Goal: Task Accomplishment & Management: Manage account settings

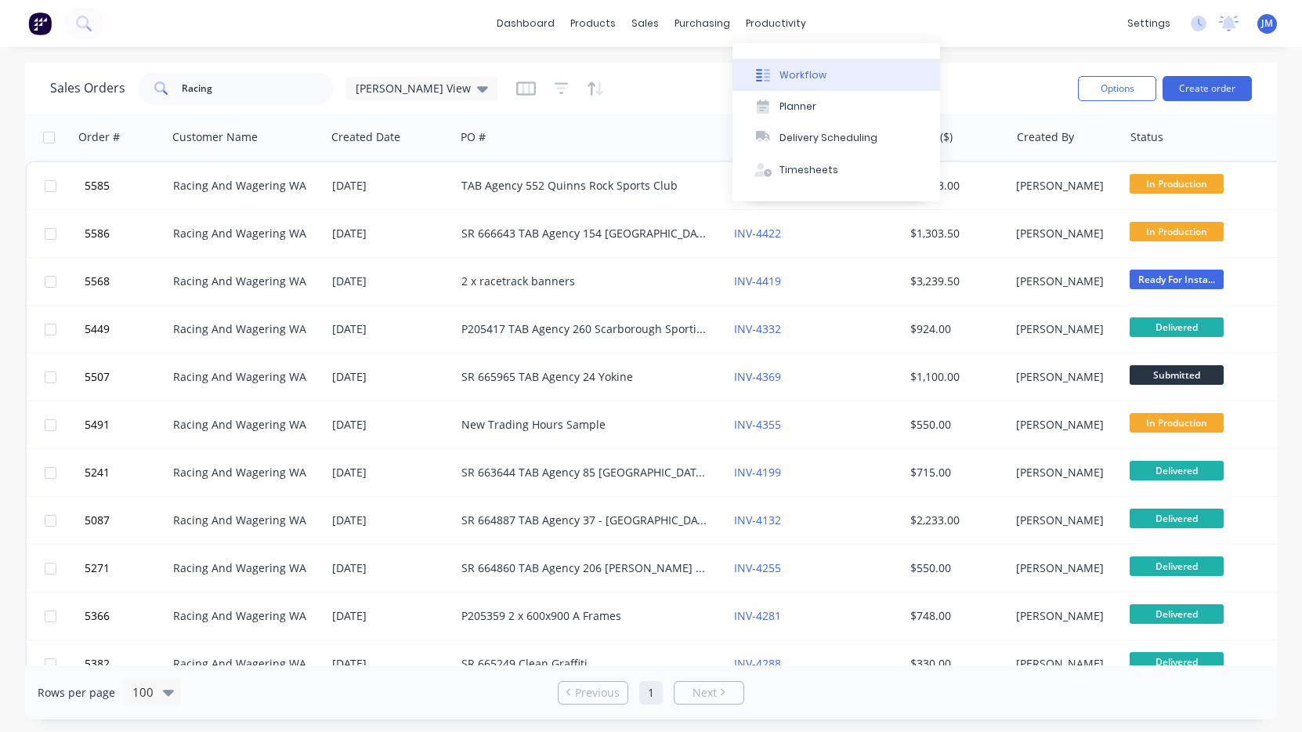
click at [796, 77] on div "Workflow" at bounding box center [803, 75] width 47 height 14
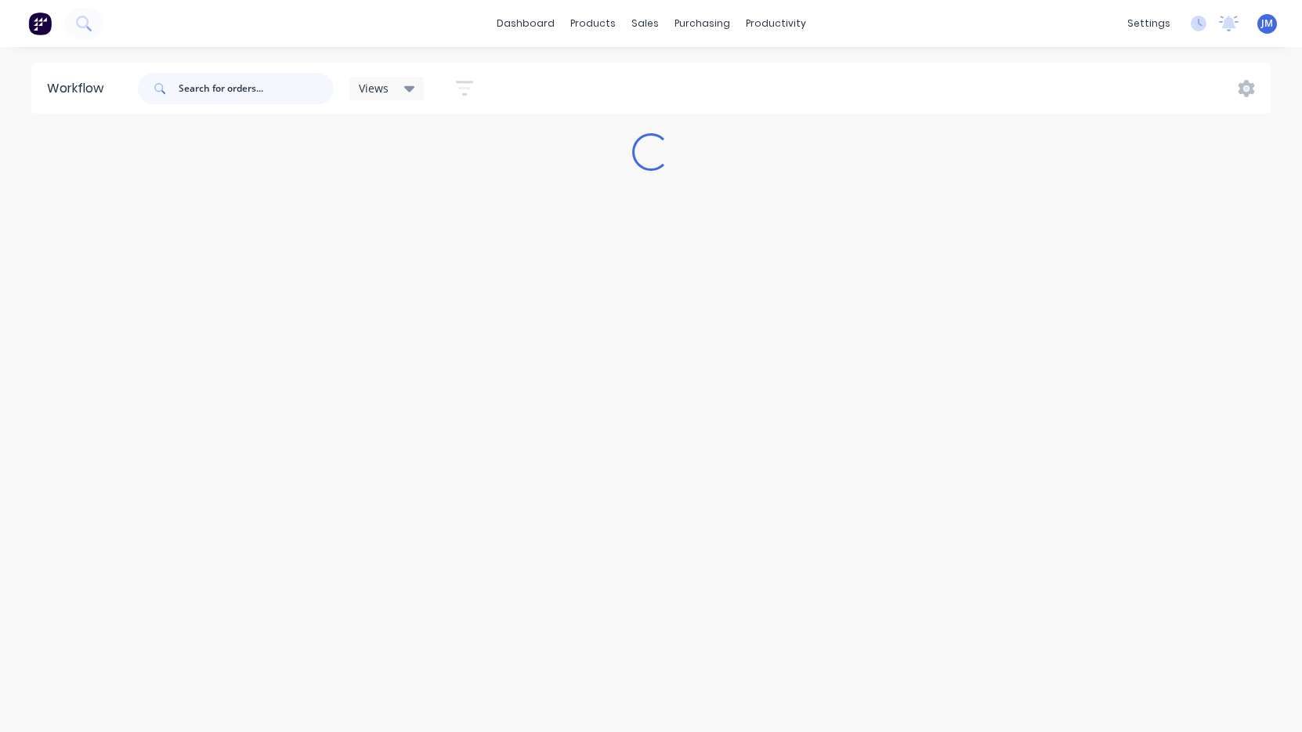
click at [275, 102] on input "text" at bounding box center [256, 88] width 155 height 31
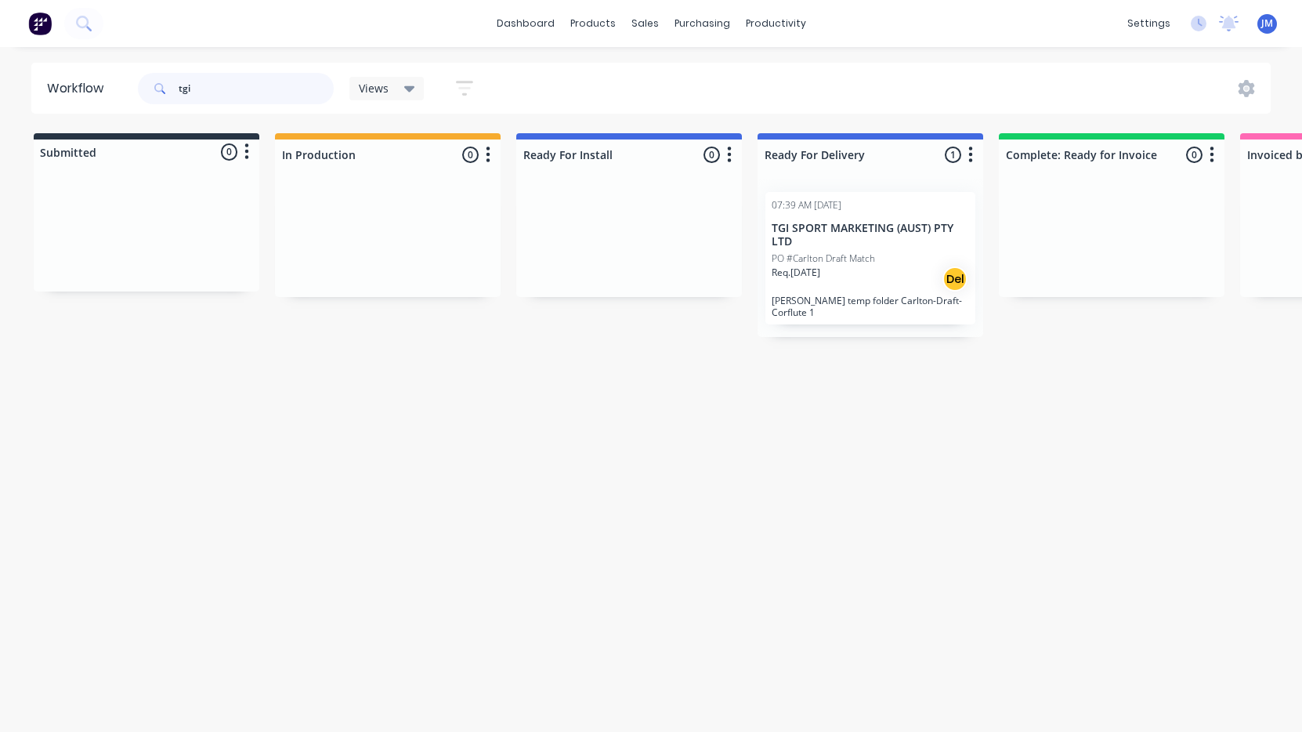
type input "tgi"
click at [891, 253] on div "PO #Carlton Draft Match" at bounding box center [870, 258] width 197 height 14
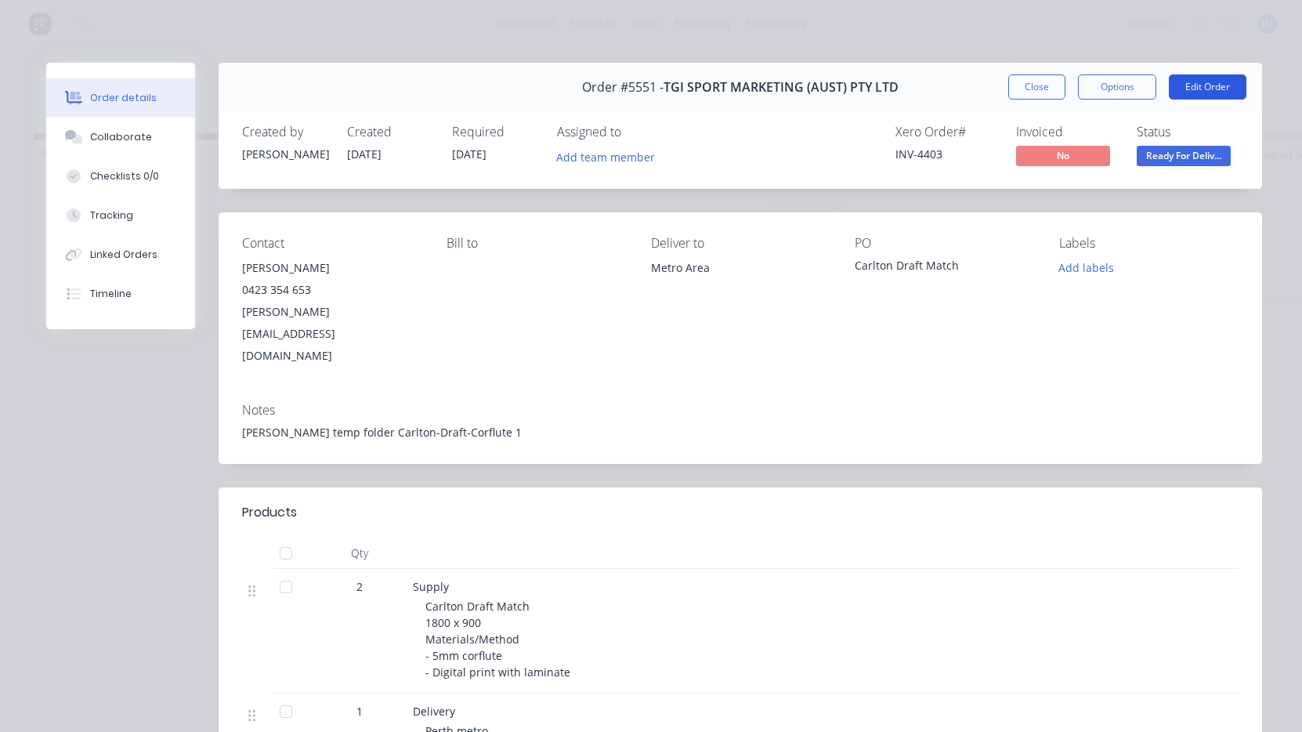
click at [1206, 94] on button "Edit Order" at bounding box center [1208, 86] width 78 height 25
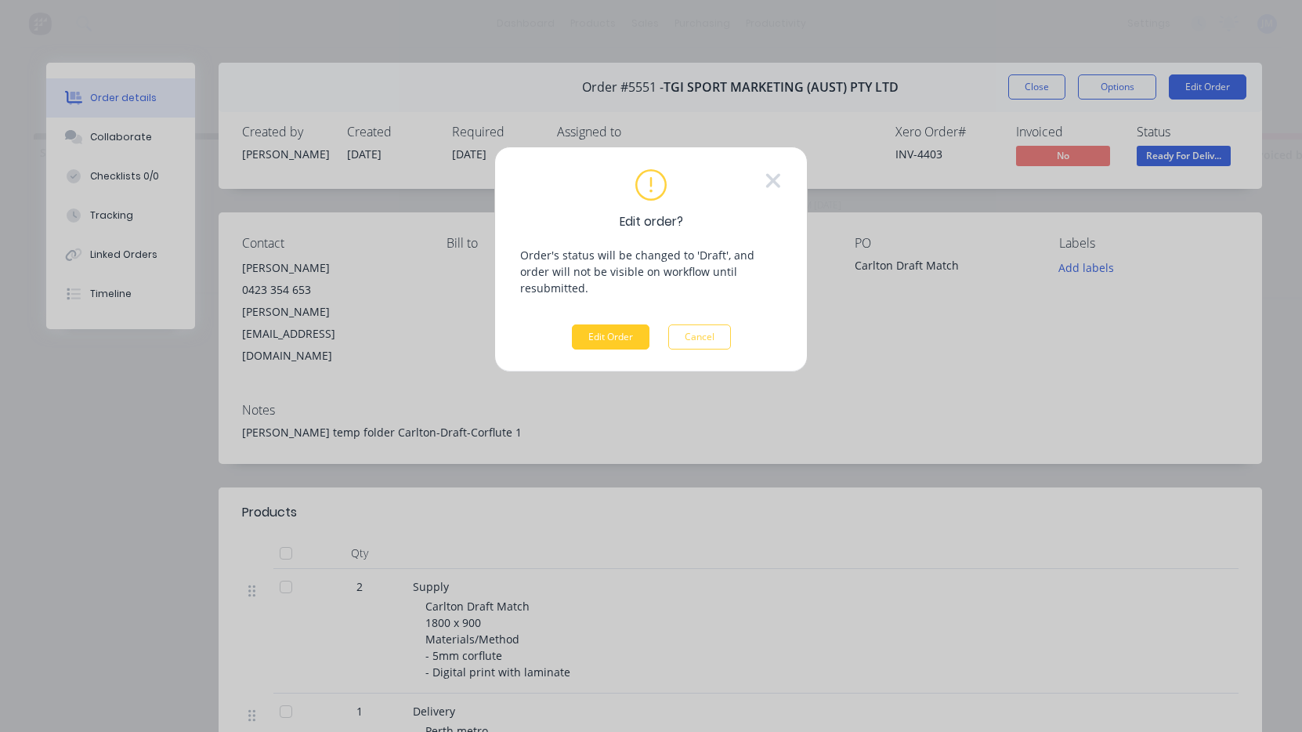
click at [617, 324] on button "Edit Order" at bounding box center [611, 336] width 78 height 25
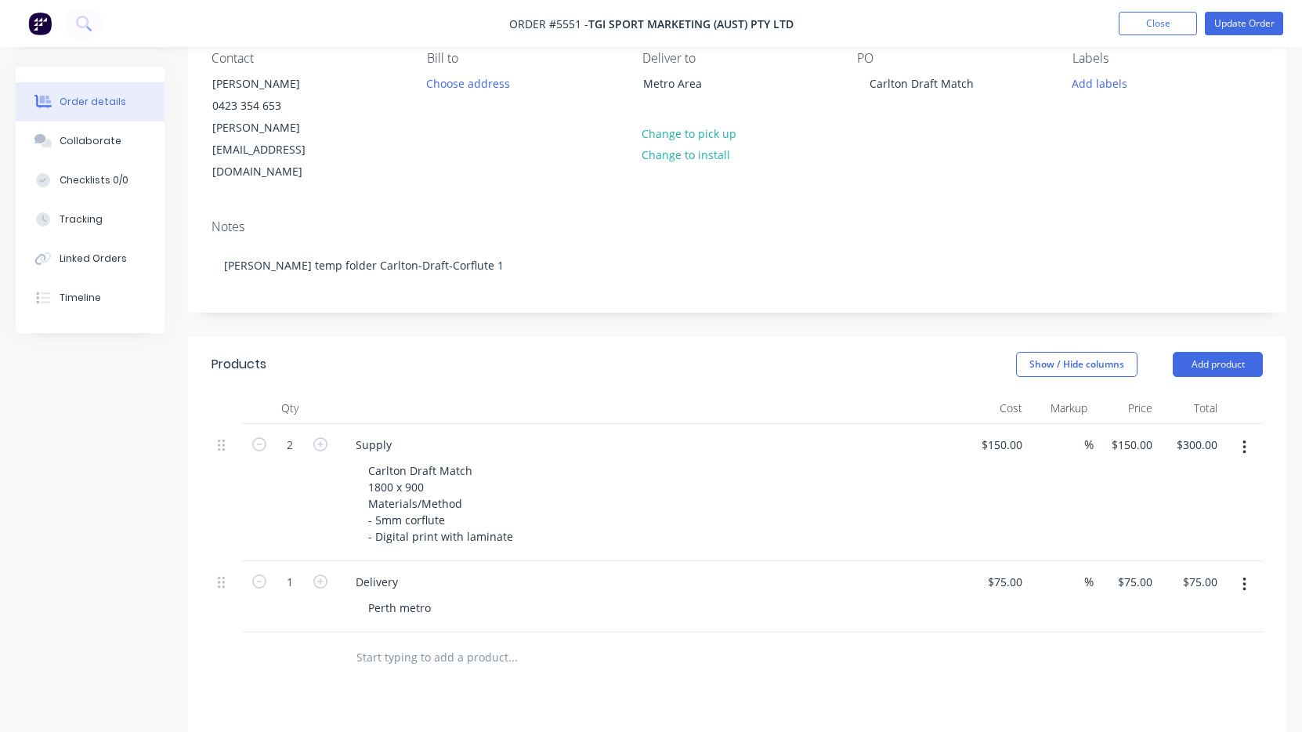
scroll to position [161, 0]
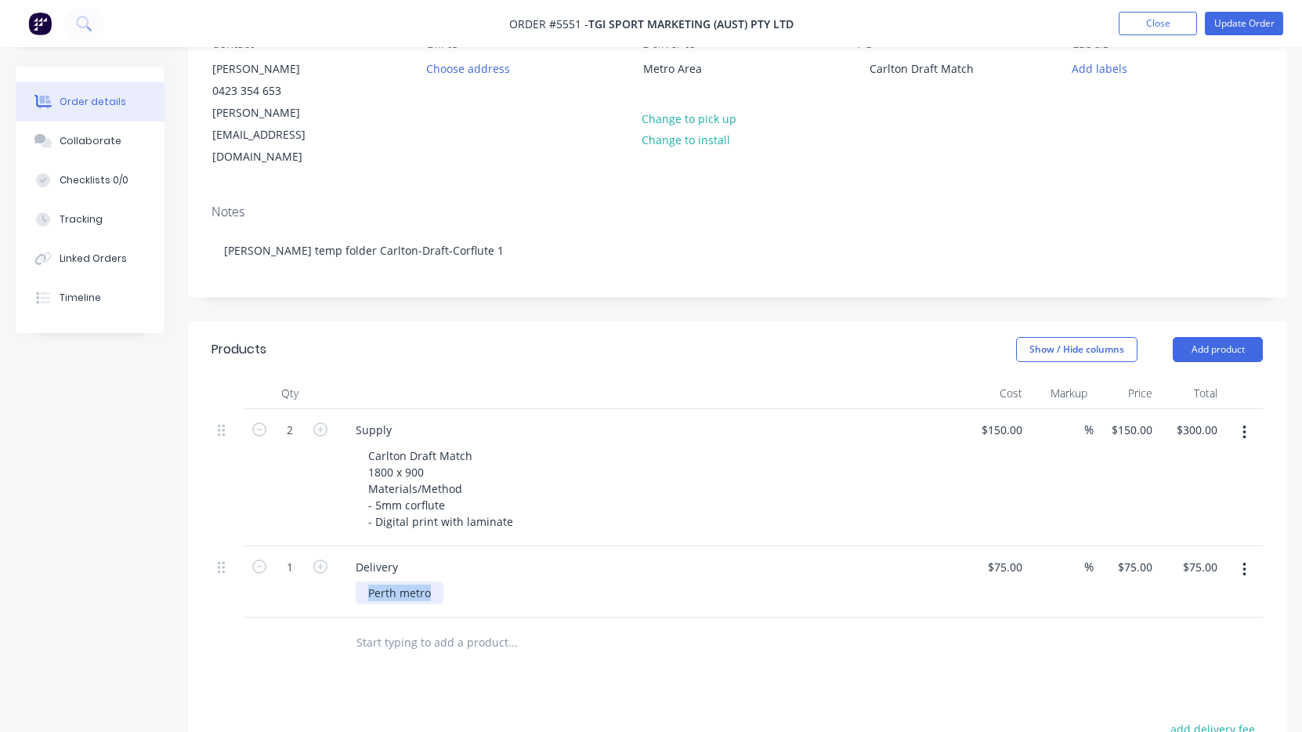
drag, startPoint x: 429, startPoint y: 550, endPoint x: 325, endPoint y: 552, distance: 103.4
click at [325, 552] on div "1 Delivery Perth metro $75.00 $75.00 % $75.00 $75.00 $75.00 $75.00" at bounding box center [737, 581] width 1051 height 71
paste div
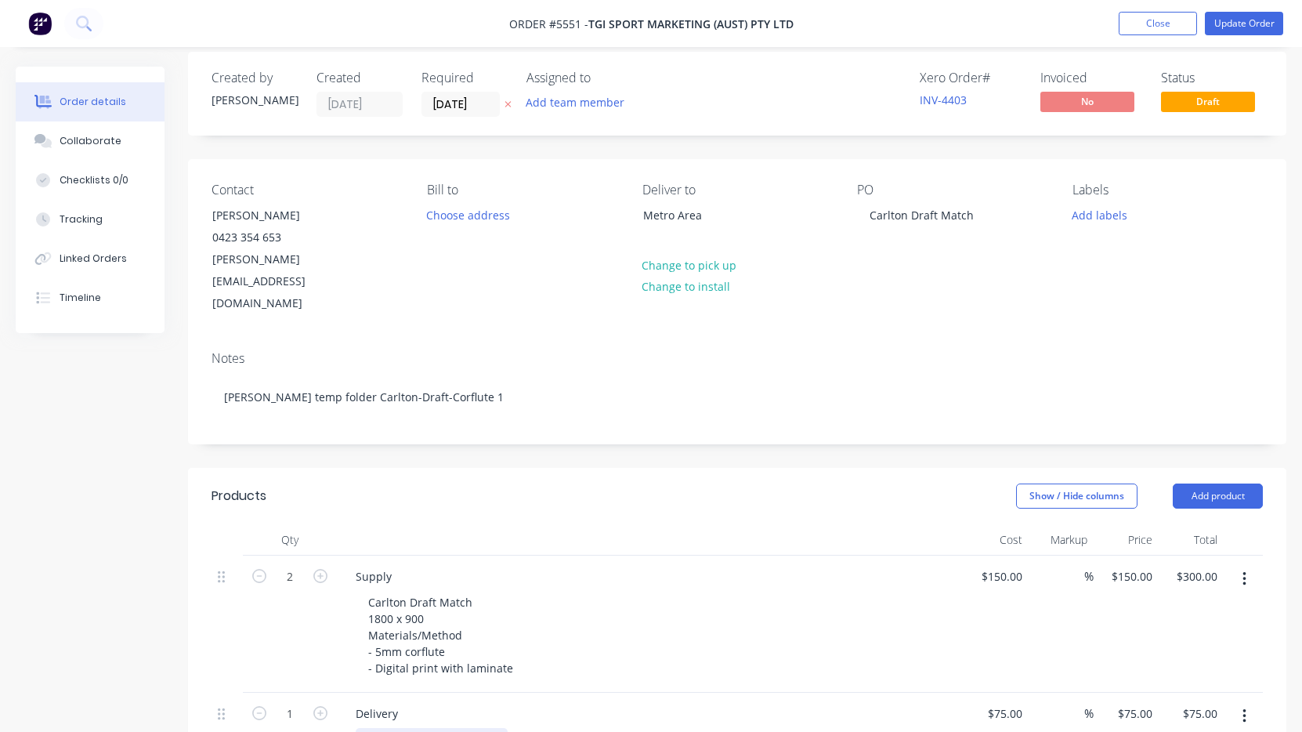
scroll to position [9, 0]
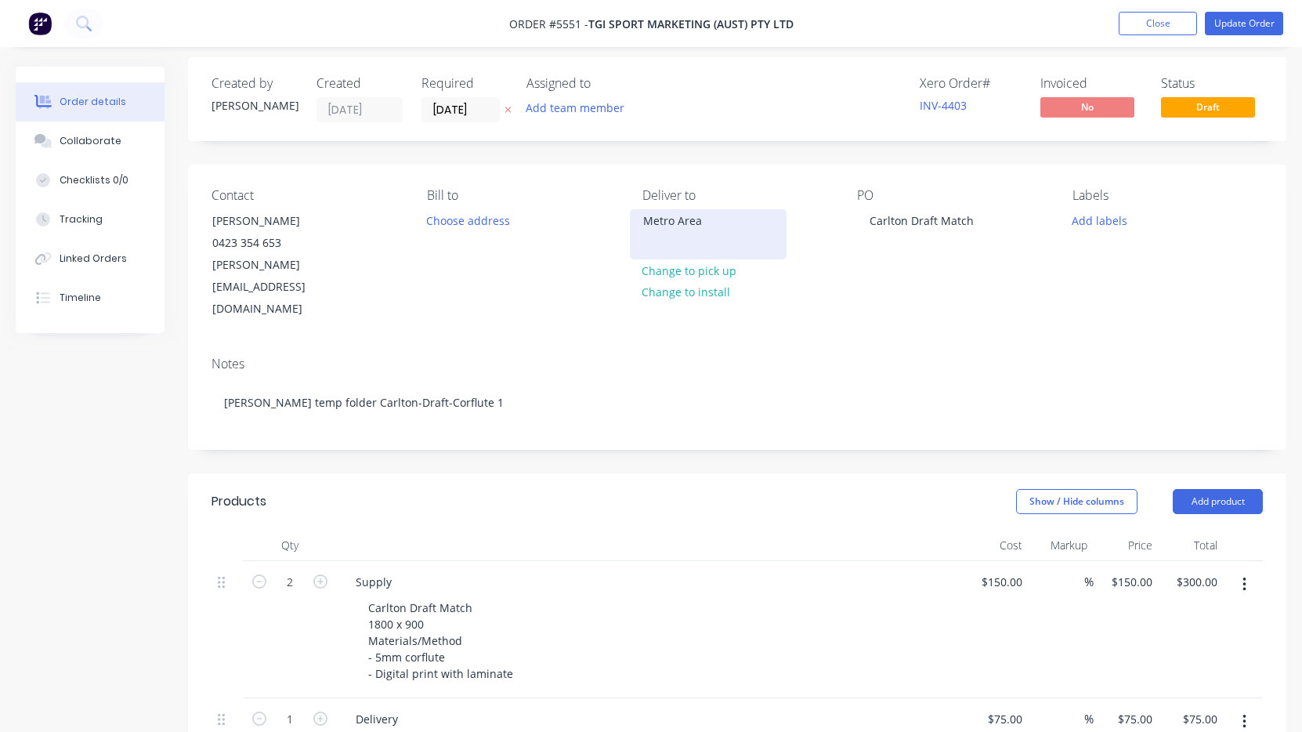
click at [672, 226] on div "Metro Area" at bounding box center [708, 221] width 130 height 22
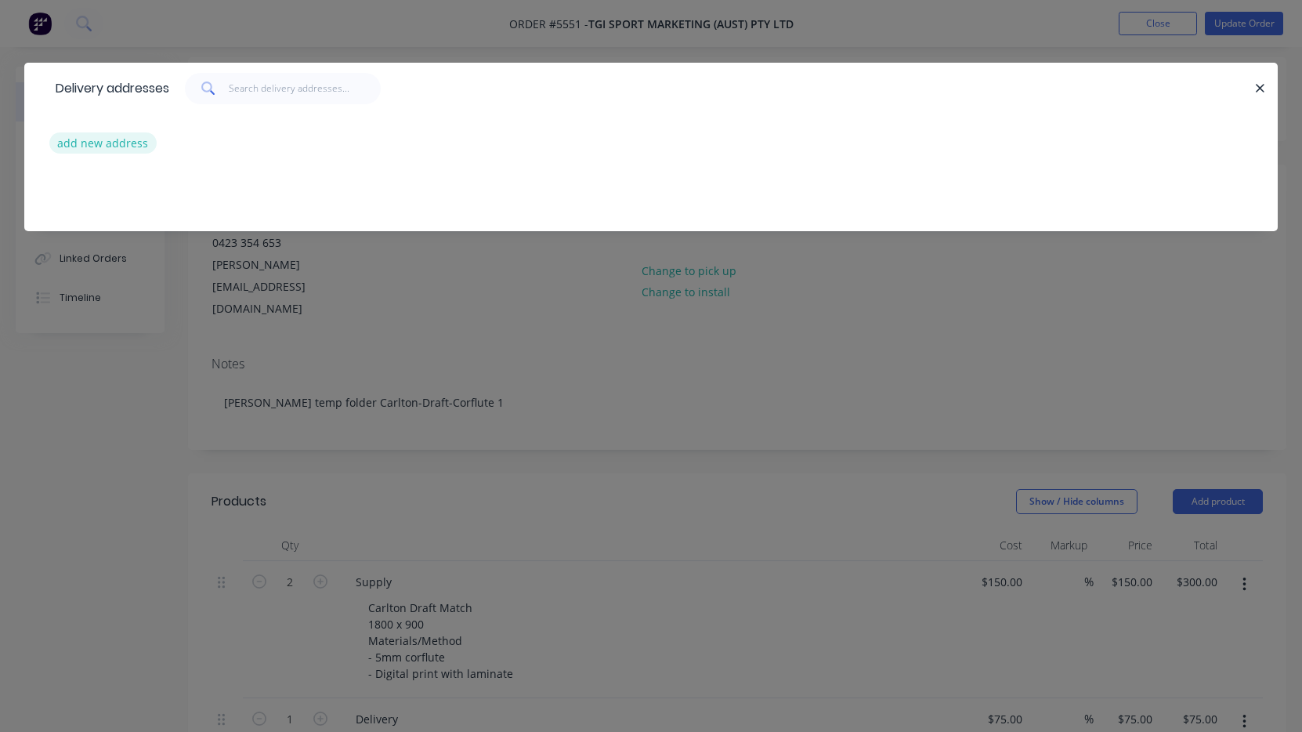
click at [108, 139] on button "add new address" at bounding box center [102, 142] width 107 height 21
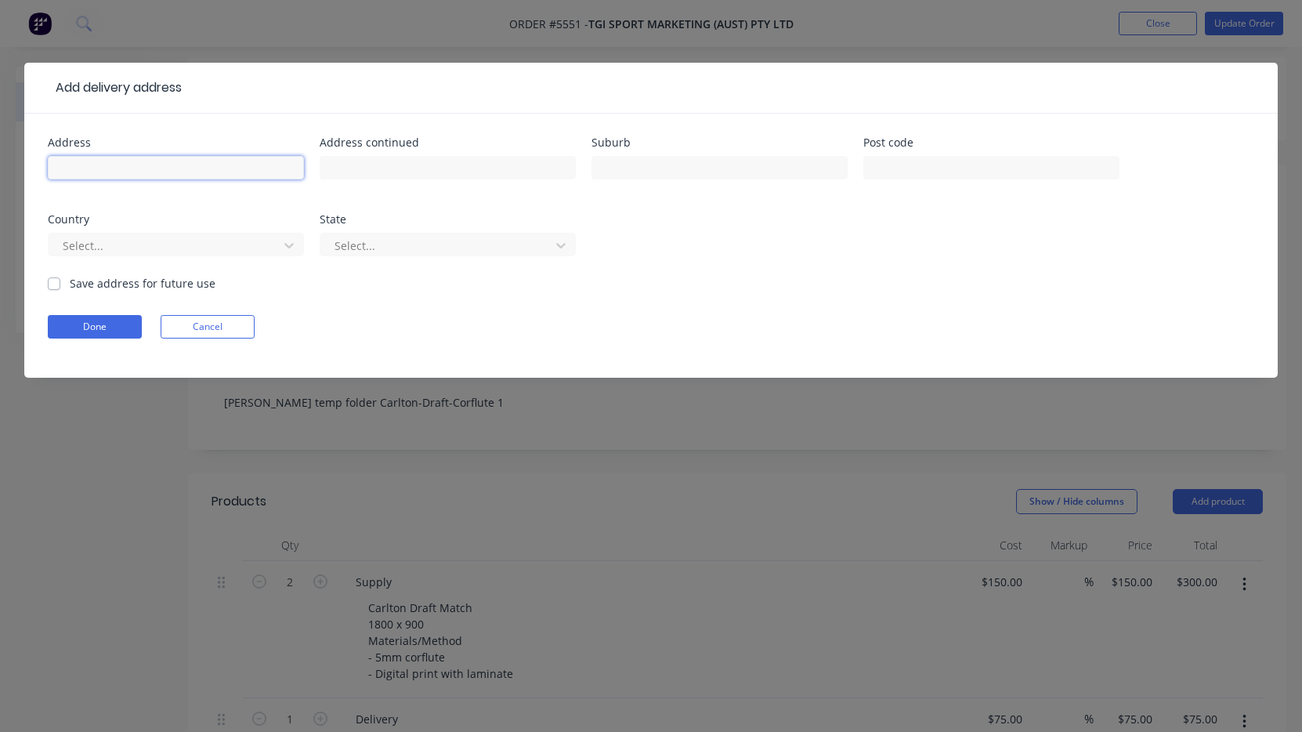
click at [117, 160] on input "text" at bounding box center [176, 168] width 256 height 24
paste input "FAO Neil Parfitt Gate 5 31 Somersby Road Welshpool 6106"
type input "FAO Neil Parfitt Gate 5 31 Somersby Road Welshpool 6106"
click at [117, 327] on button "Done" at bounding box center [95, 327] width 94 height 24
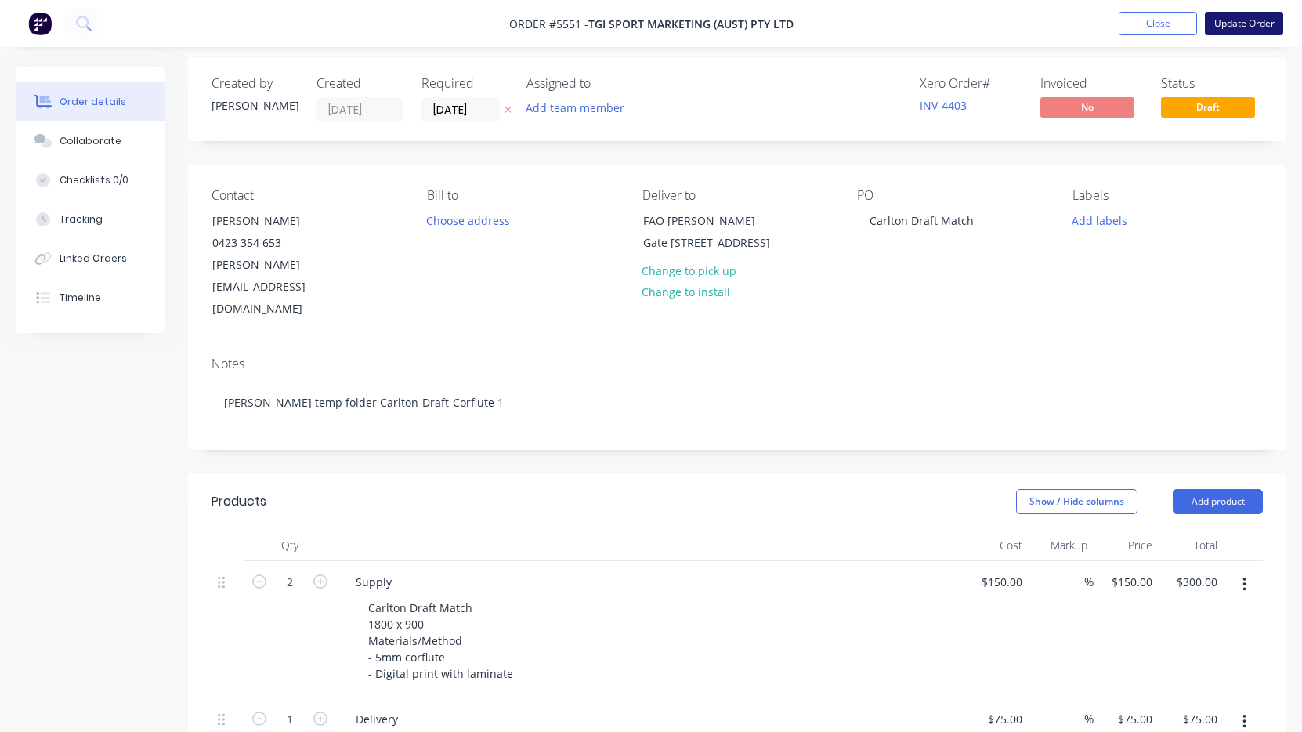
click at [1253, 28] on button "Update Order" at bounding box center [1244, 24] width 78 height 24
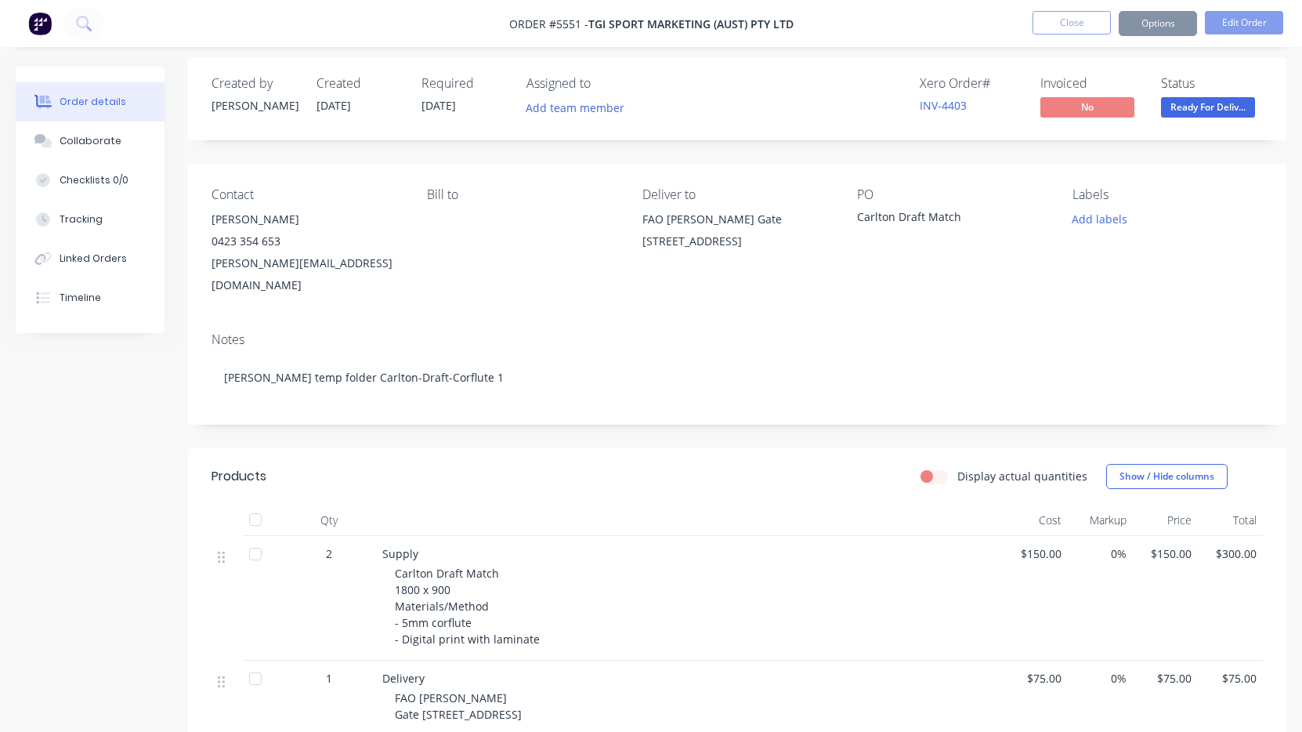
scroll to position [0, 0]
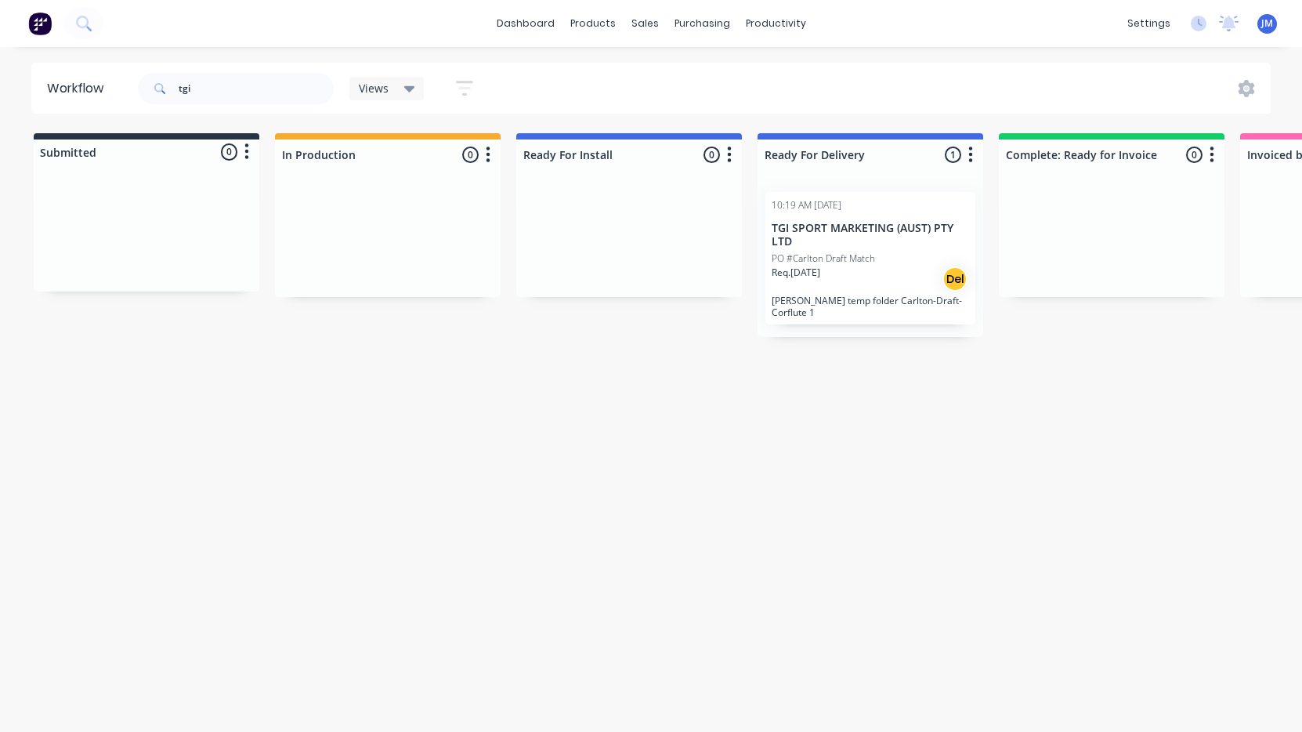
click at [874, 258] on p "PO #Carlton Draft Match" at bounding box center [823, 258] width 103 height 14
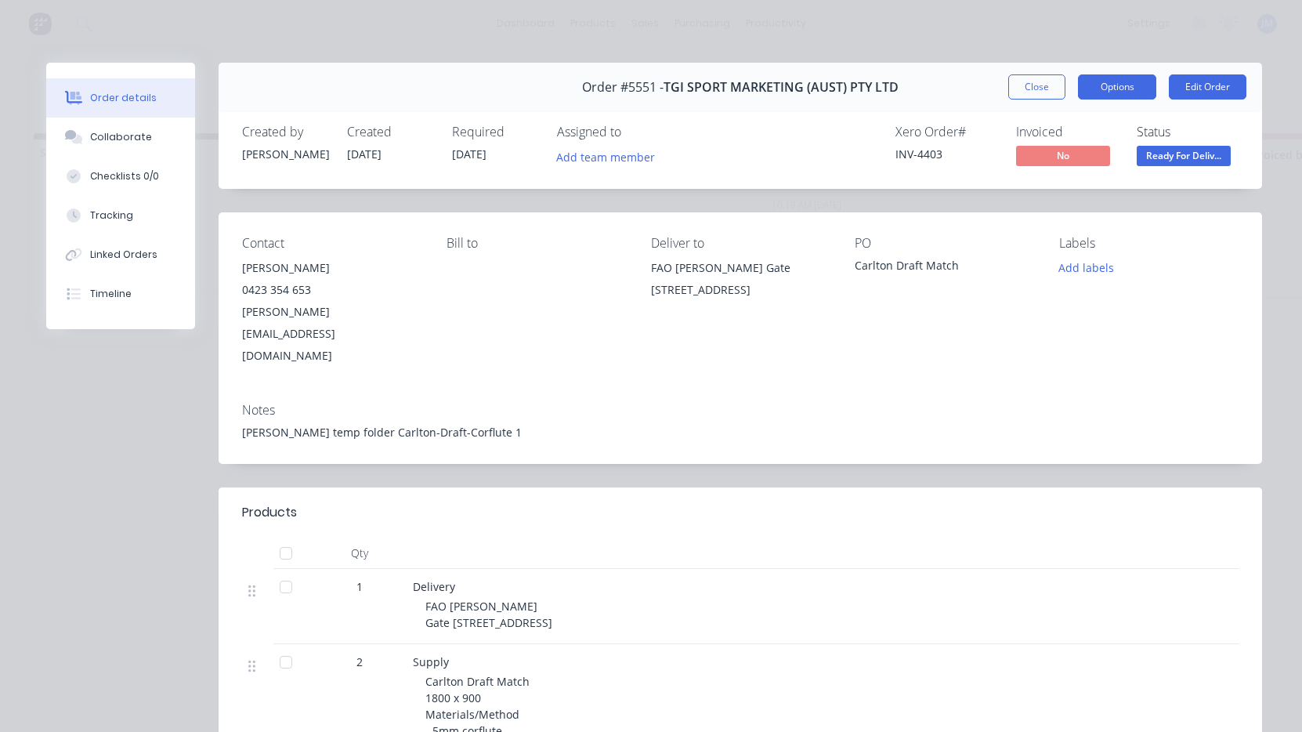
click at [1137, 88] on button "Options" at bounding box center [1117, 86] width 78 height 25
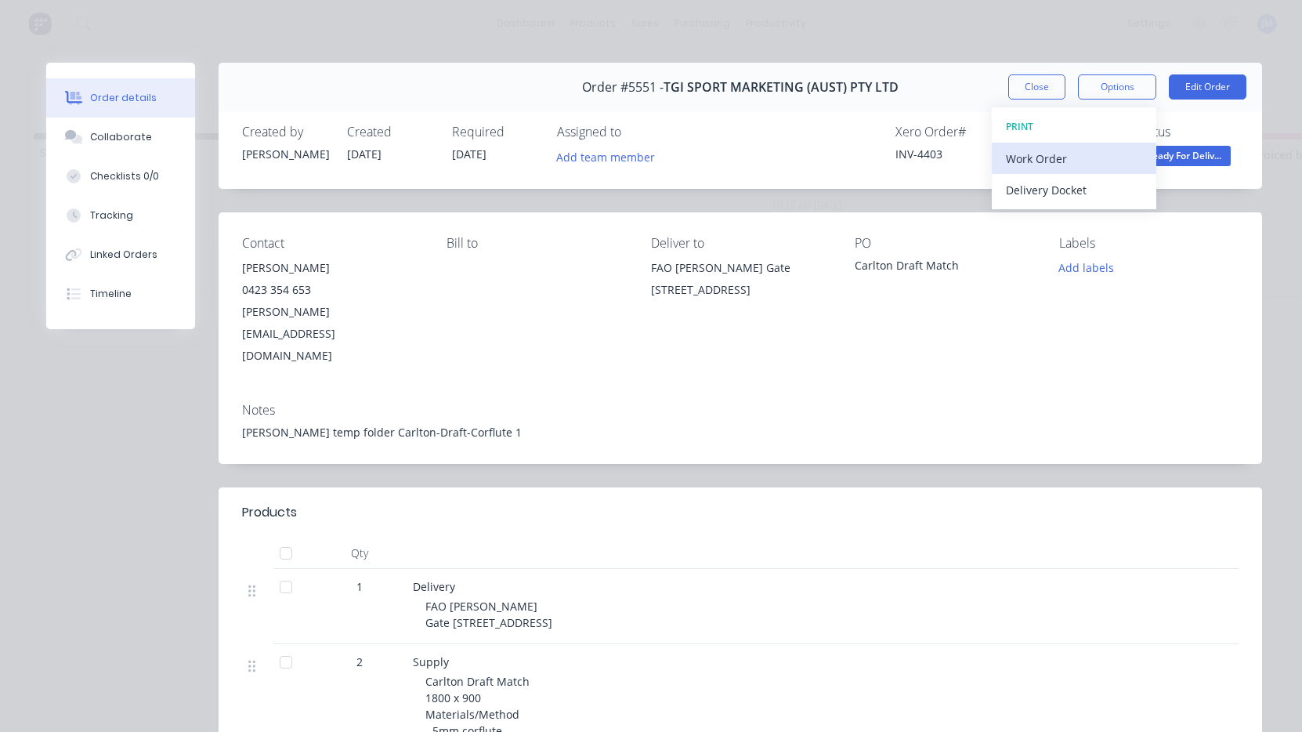
click at [1118, 150] on div "Work Order" at bounding box center [1074, 158] width 136 height 23
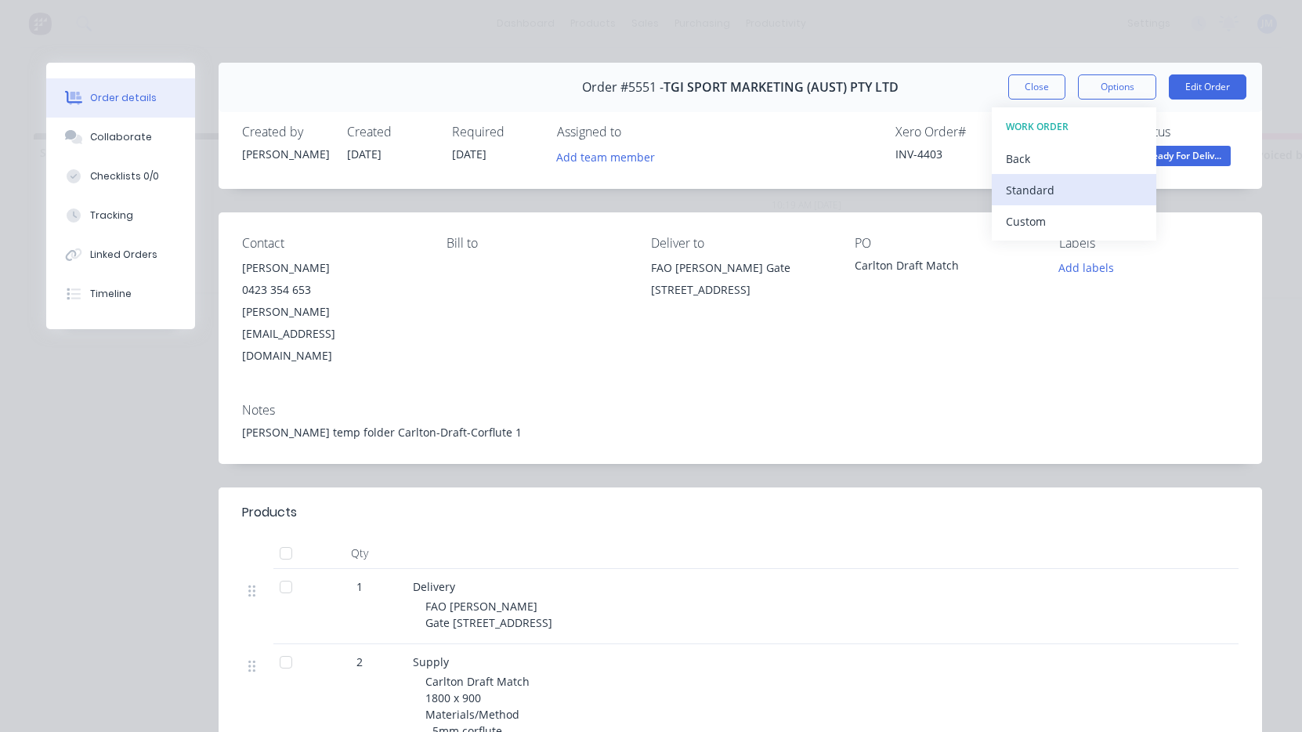
click at [1106, 185] on div "Standard" at bounding box center [1074, 190] width 136 height 23
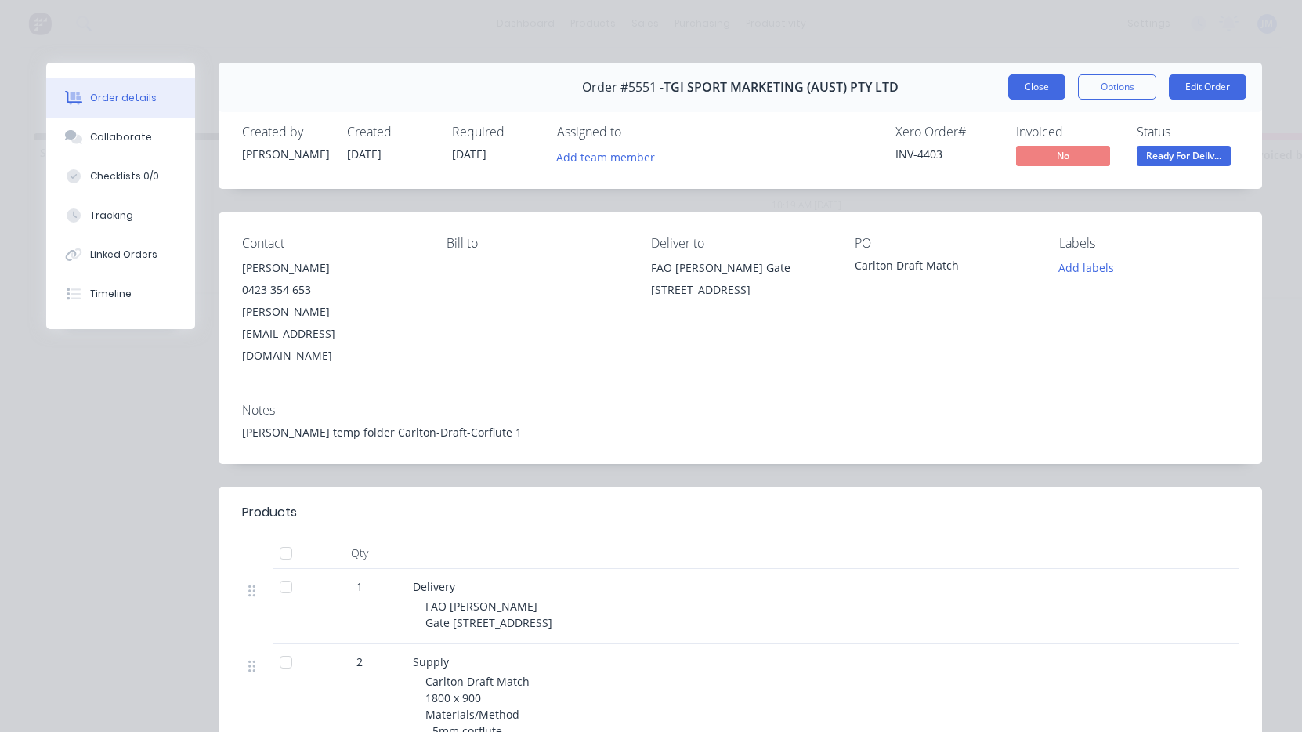
click at [1044, 88] on button "Close" at bounding box center [1036, 86] width 57 height 25
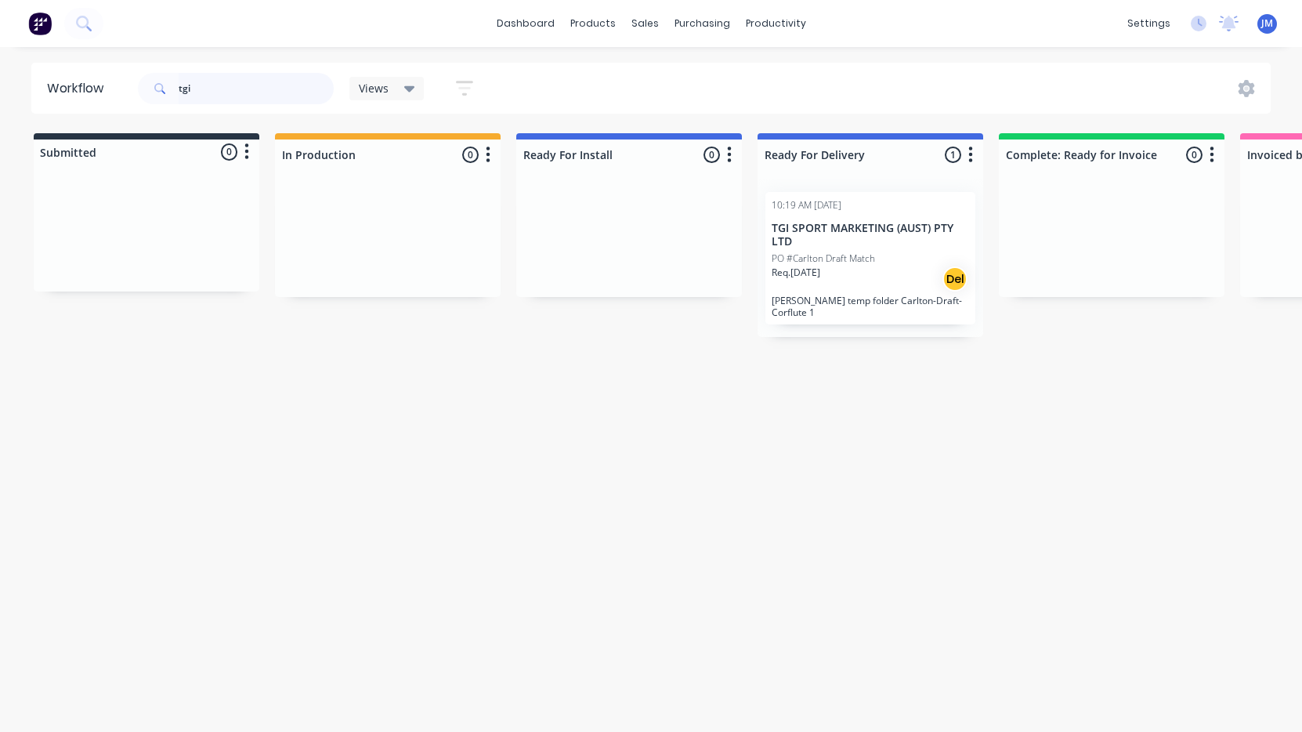
click at [208, 85] on input "tgi" at bounding box center [256, 88] width 155 height 31
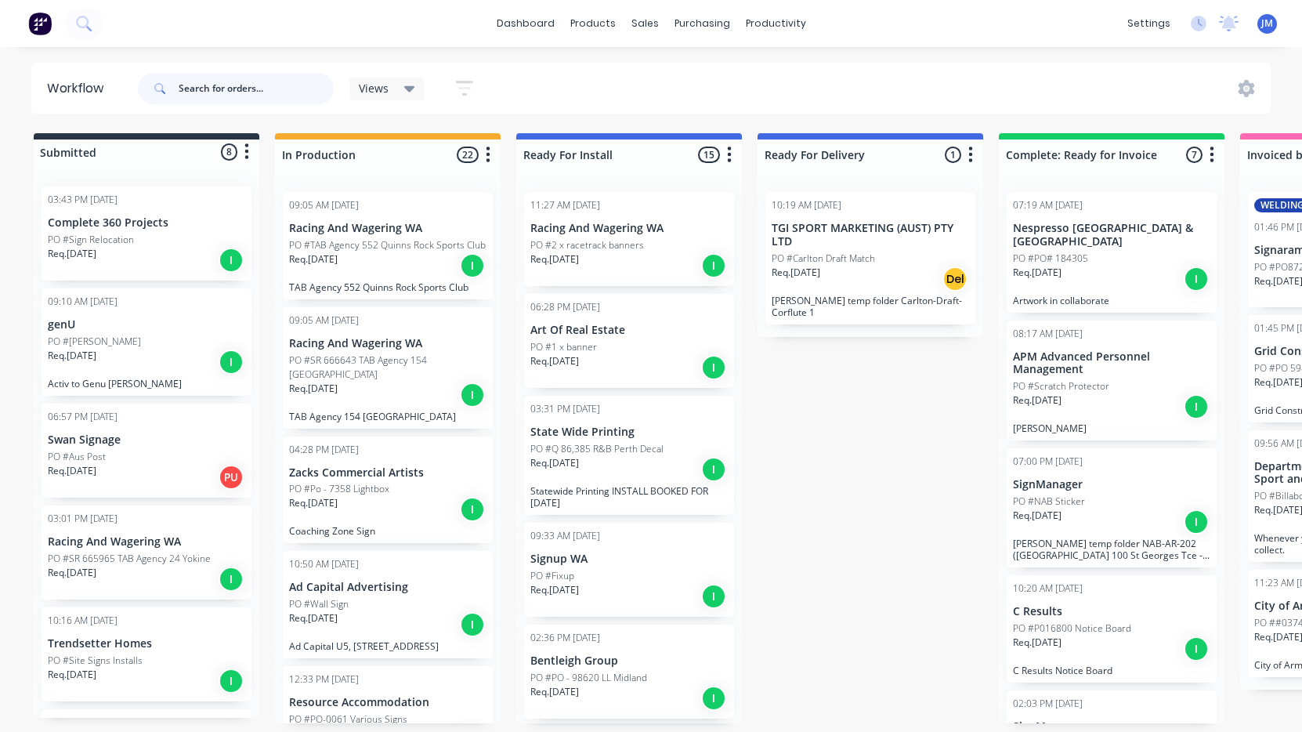
click at [236, 96] on input "text" at bounding box center [256, 88] width 155 height 31
type input "genu"
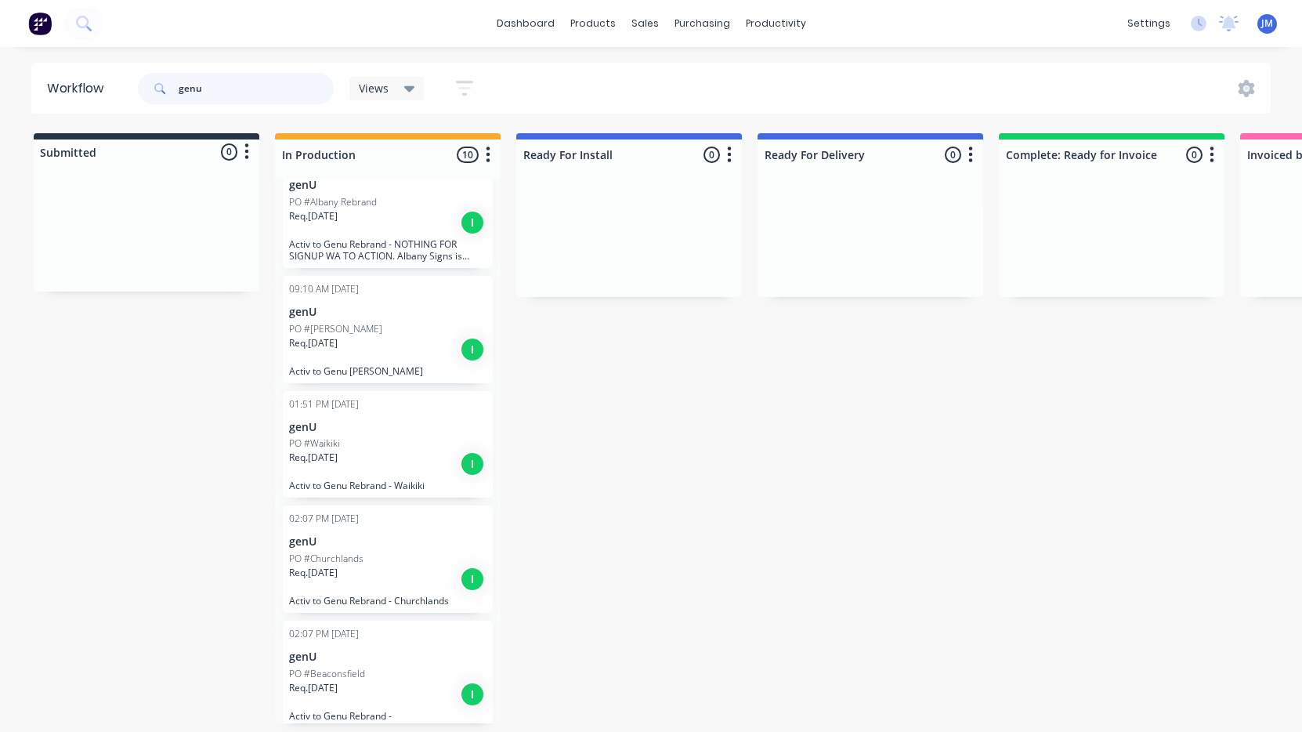
scroll to position [629, 0]
click at [237, 91] on input "genu" at bounding box center [256, 88] width 155 height 31
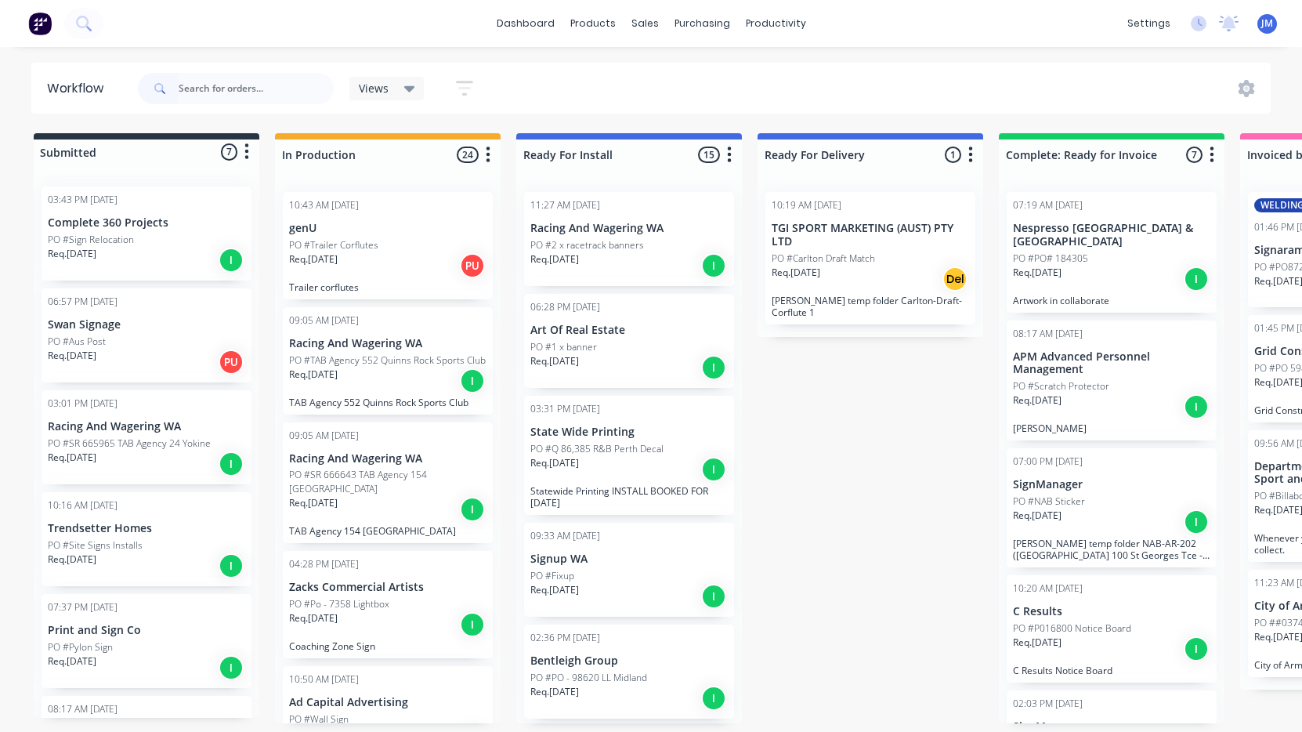
scroll to position [0, 0]
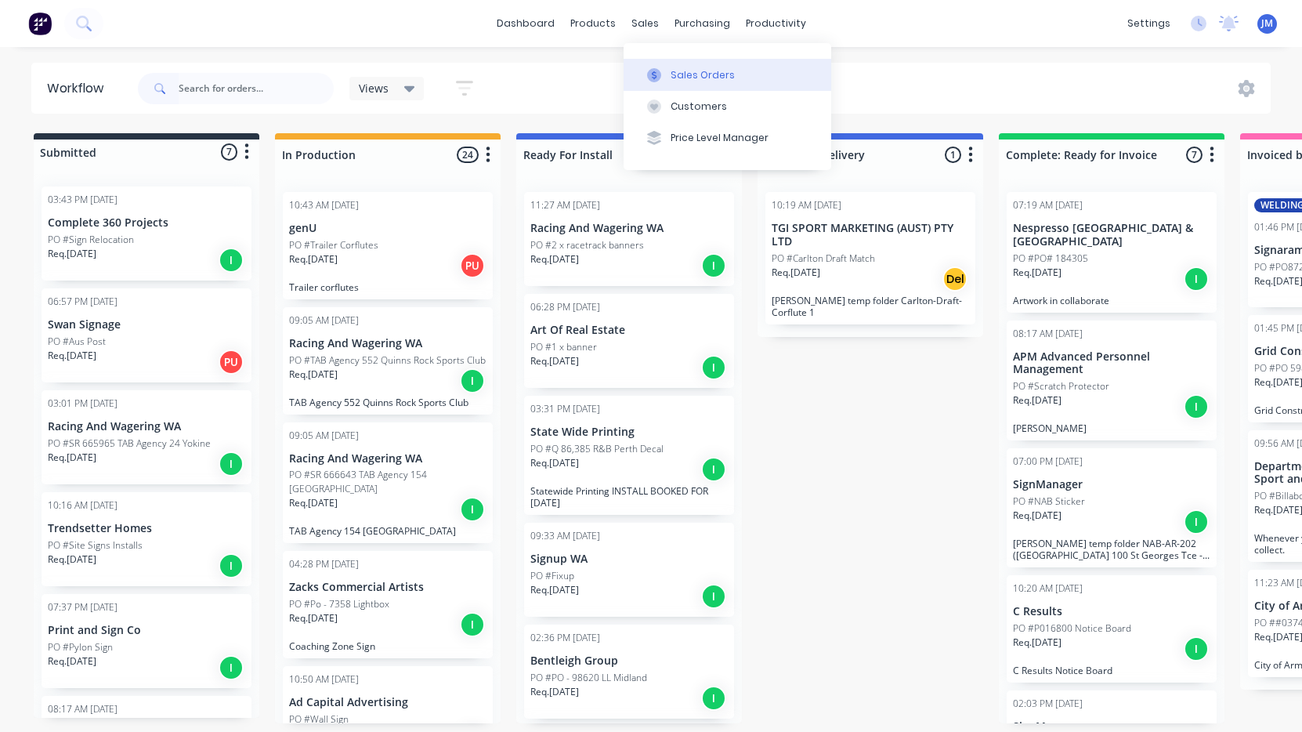
click at [664, 65] on button "Sales Orders" at bounding box center [728, 74] width 208 height 31
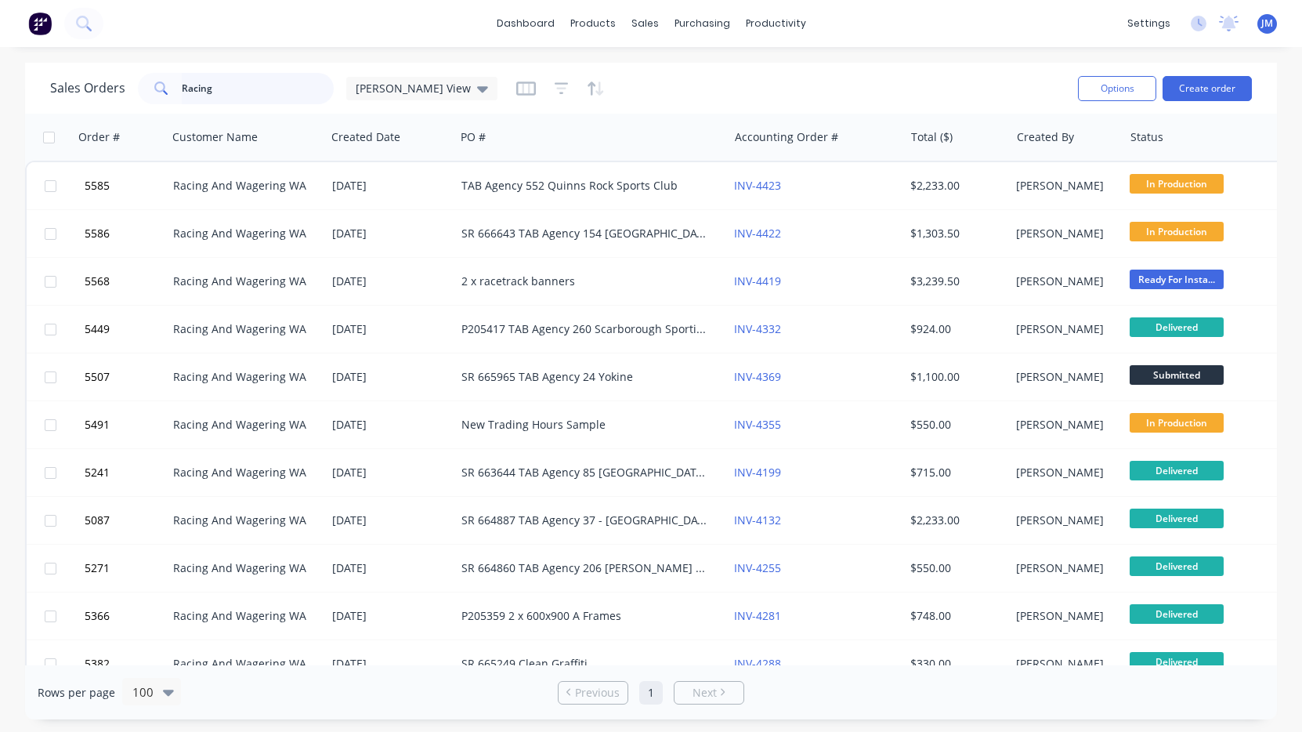
click at [278, 85] on input "Racing" at bounding box center [258, 88] width 153 height 31
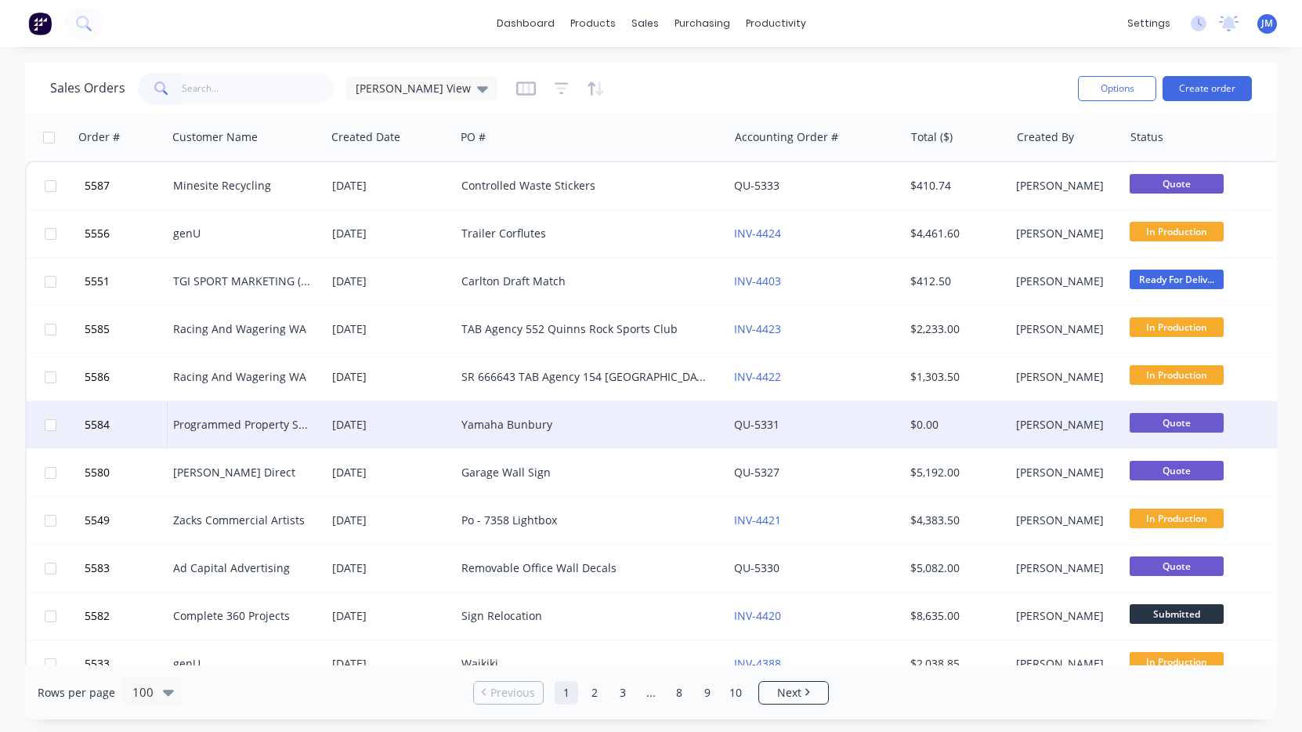
click at [487, 437] on div "Yamaha Bunbury" at bounding box center [591, 424] width 273 height 47
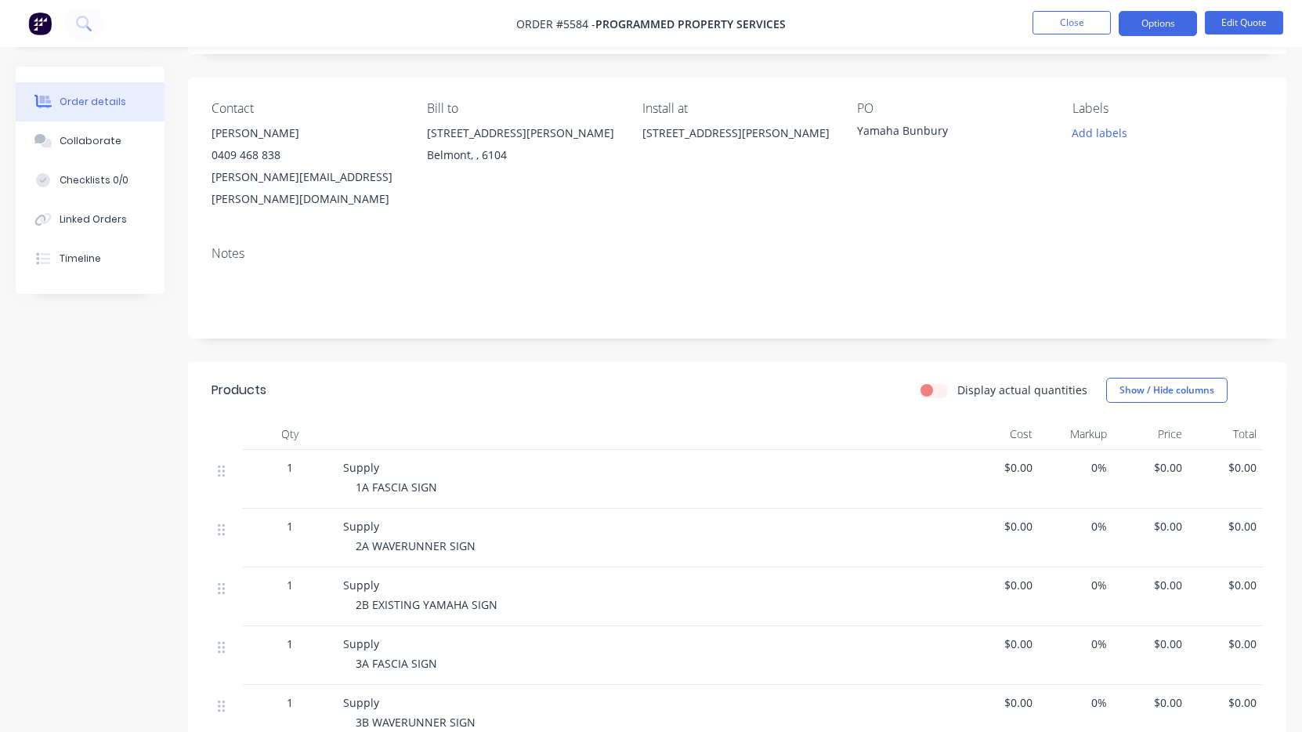
scroll to position [104, 0]
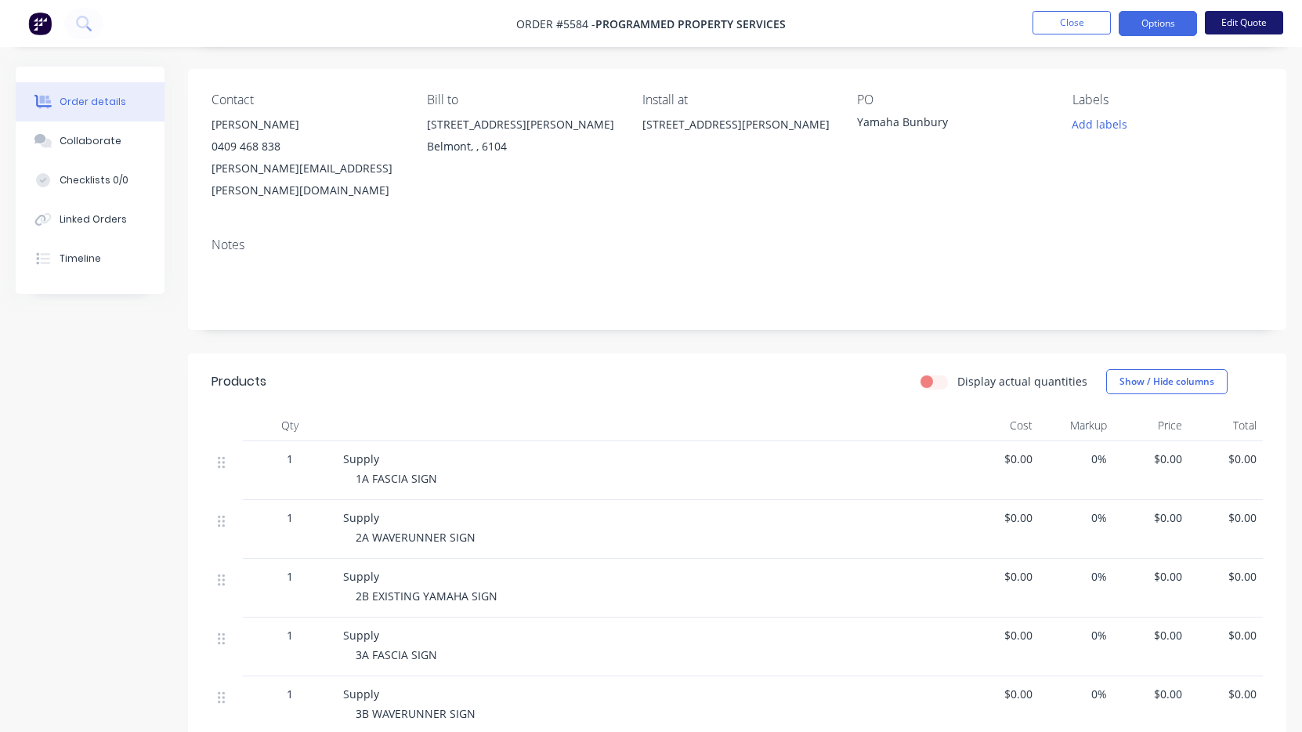
click at [1238, 28] on button "Edit Quote" at bounding box center [1244, 23] width 78 height 24
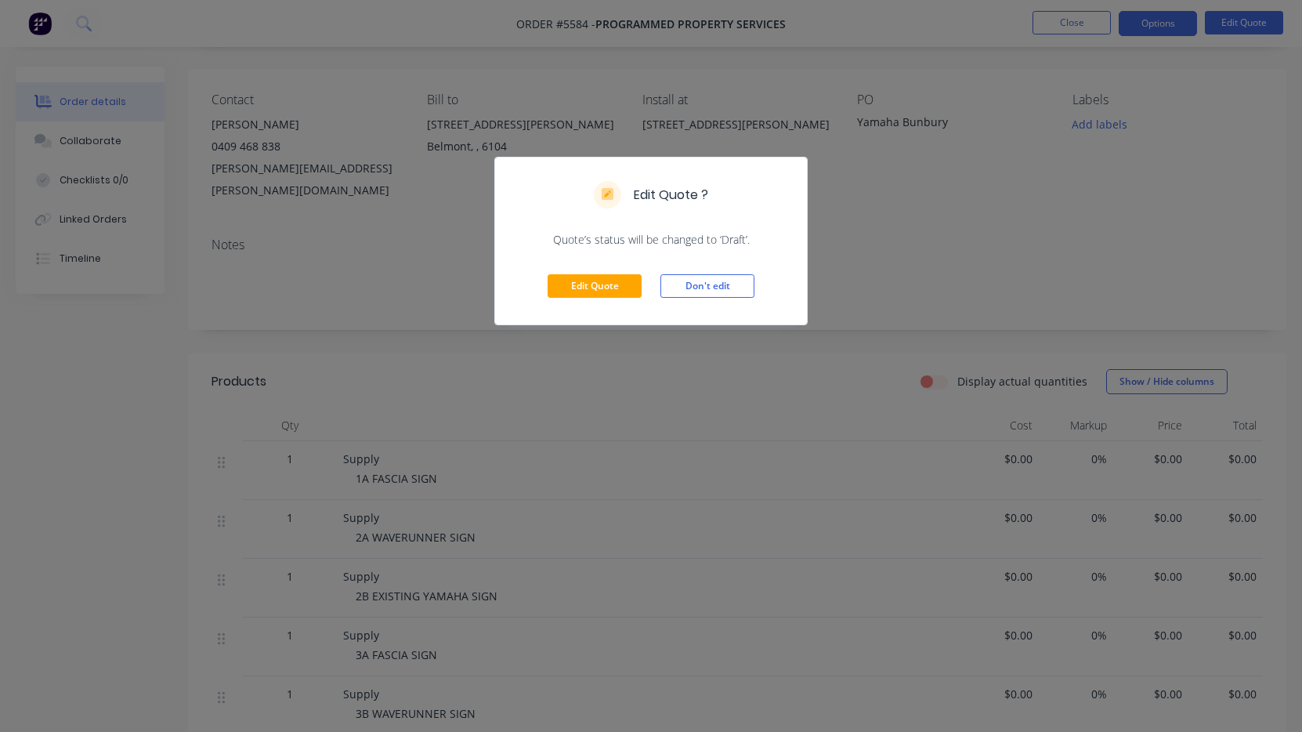
click at [576, 302] on div "Edit Quote Don't edit" at bounding box center [651, 286] width 312 height 77
click at [574, 289] on button "Edit Quote" at bounding box center [595, 286] width 94 height 24
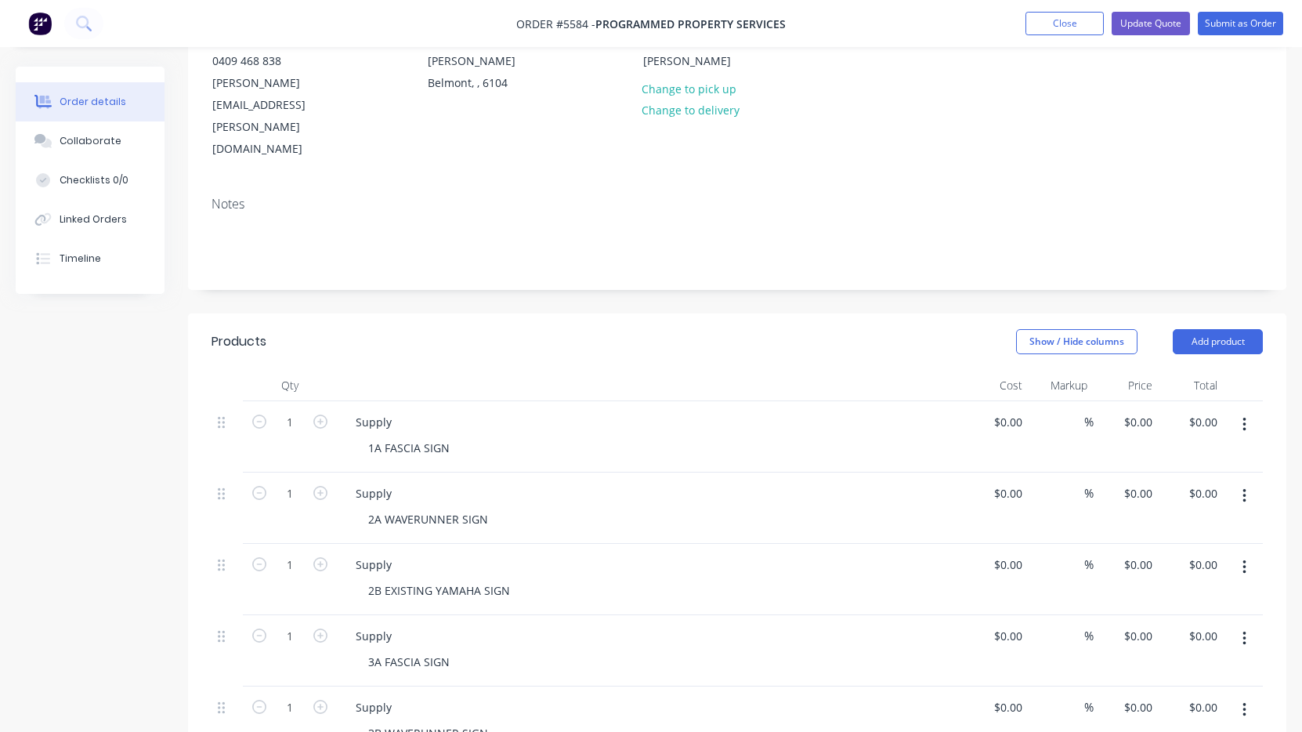
scroll to position [195, 0]
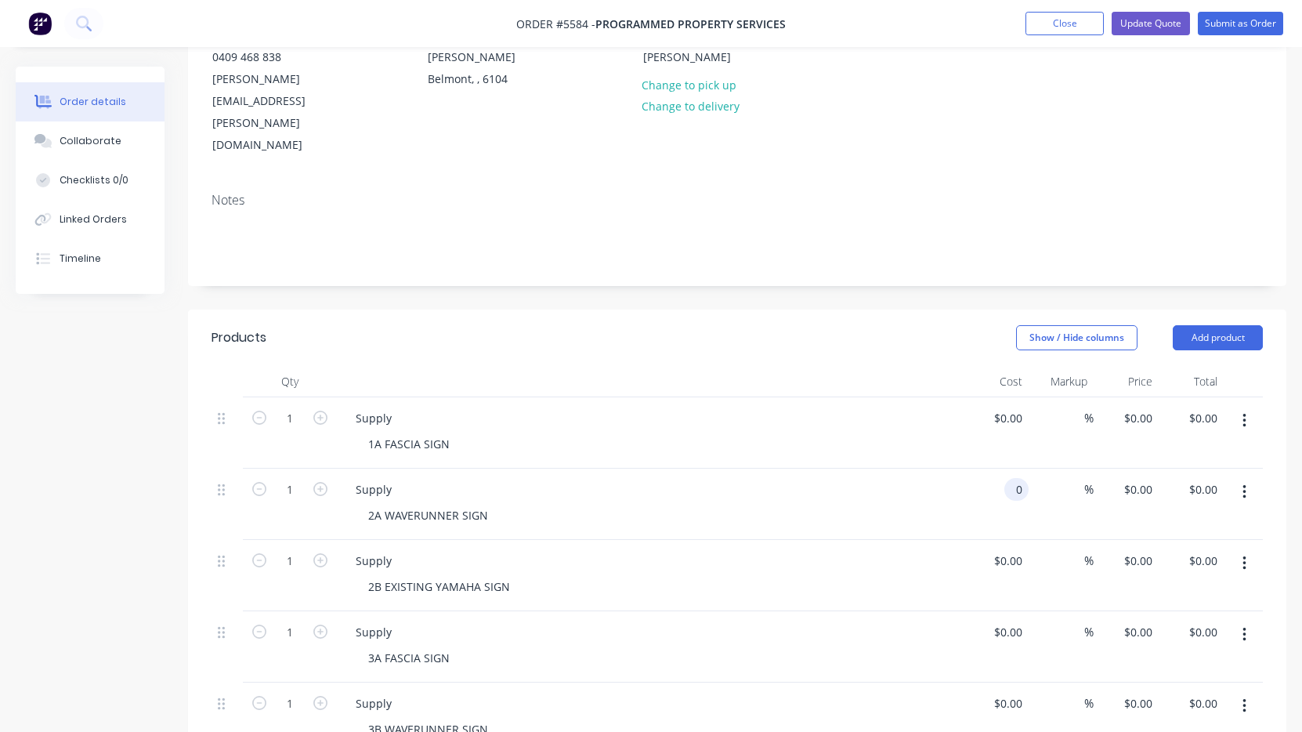
click at [1008, 478] on div "0 0" at bounding box center [1016, 489] width 24 height 23
type input "$1,123.00"
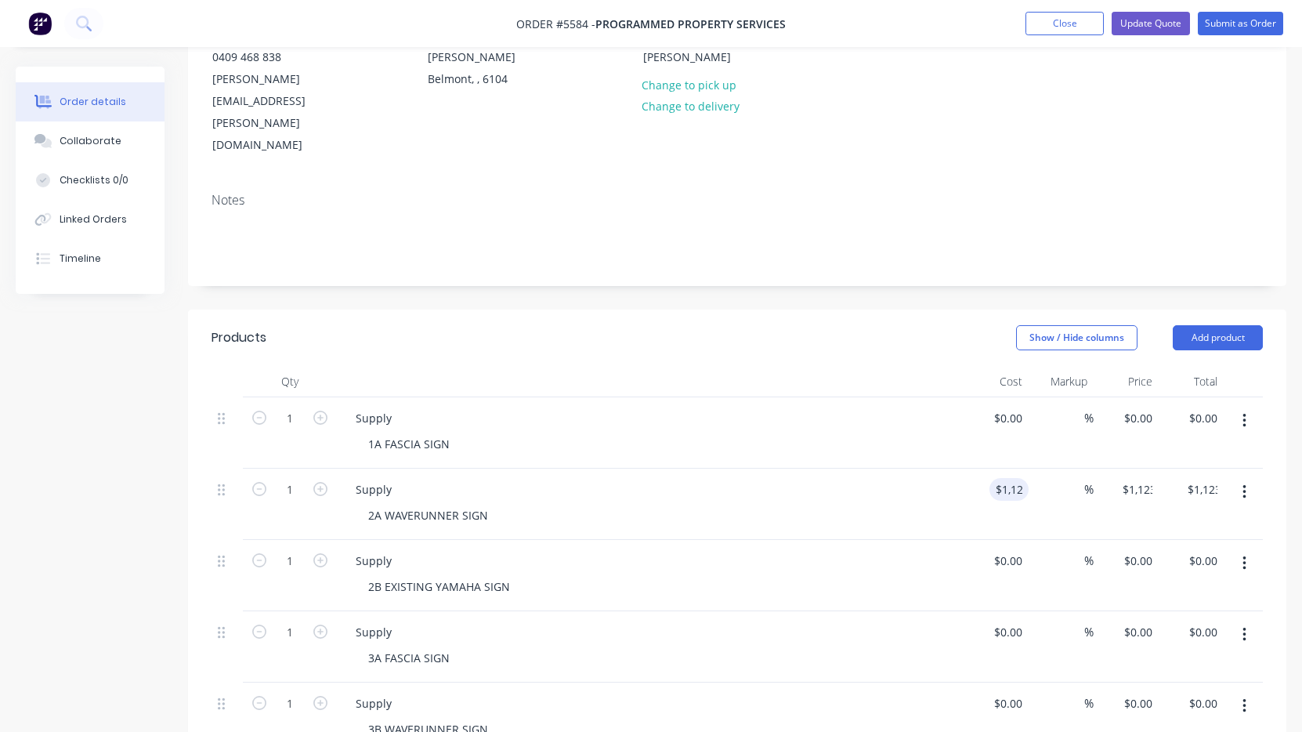
click at [946, 504] on div "2A WAVERUNNER SIGN" at bounding box center [657, 515] width 602 height 23
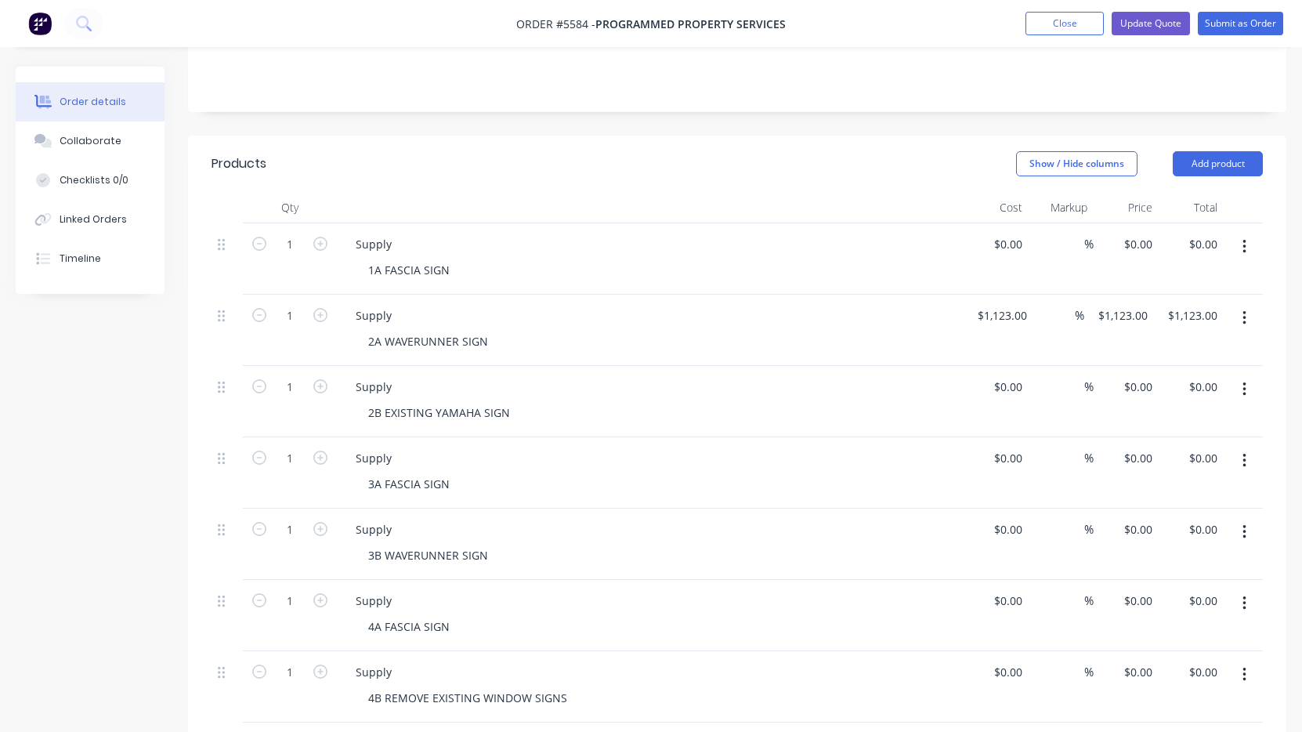
scroll to position [371, 0]
click at [1011, 374] on input "0" at bounding box center [1020, 385] width 18 height 23
type input "$150.00"
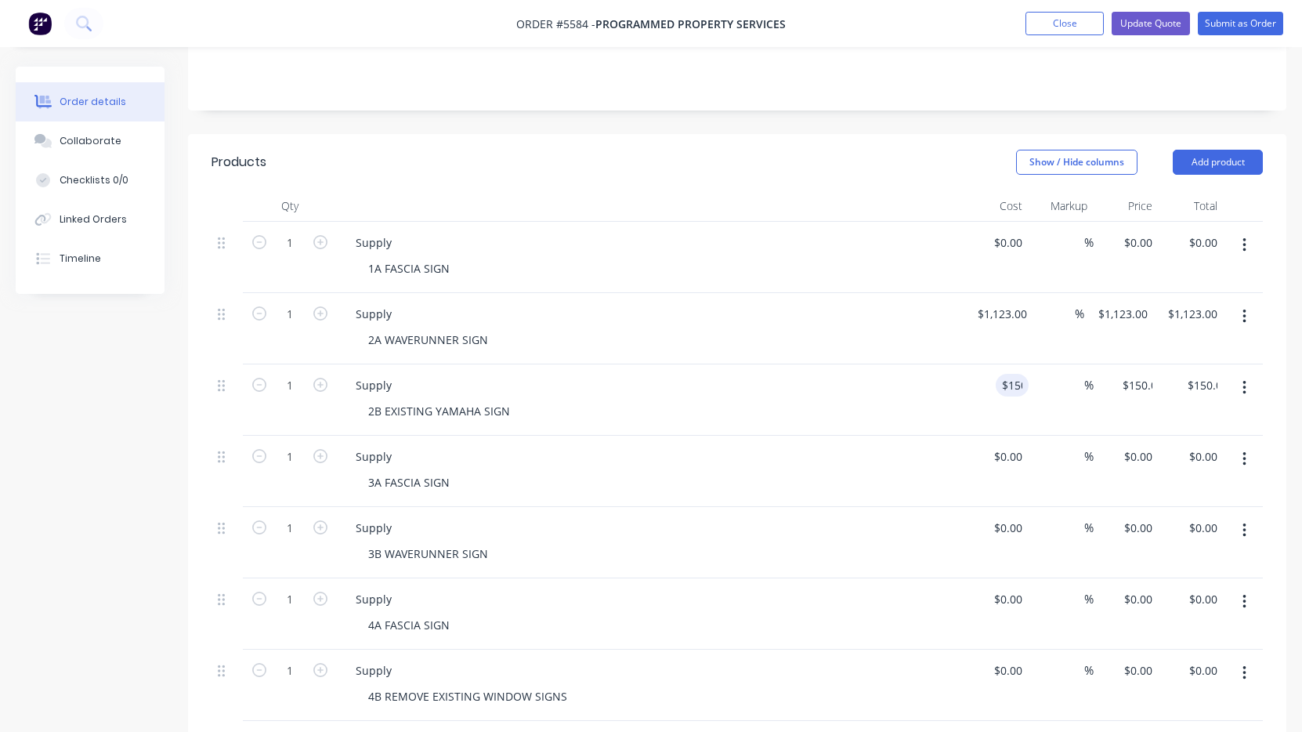
click at [761, 400] on div "2B EXISTING YAMAHA SIGN" at bounding box center [657, 411] width 602 height 23
click at [509, 400] on div "2B EXISTING YAMAHA SIGN" at bounding box center [439, 411] width 167 height 23
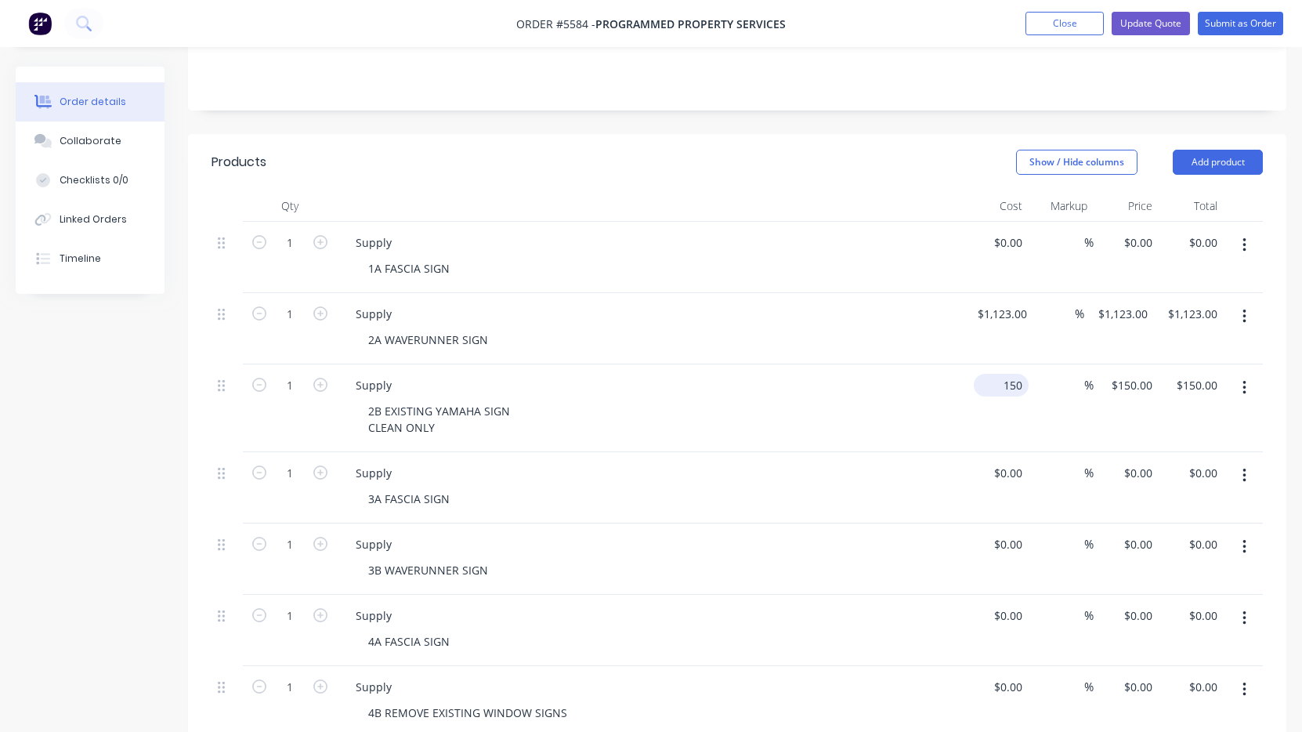
click at [1001, 374] on div "150 $150.00" at bounding box center [1001, 385] width 55 height 23
type input "$100.00"
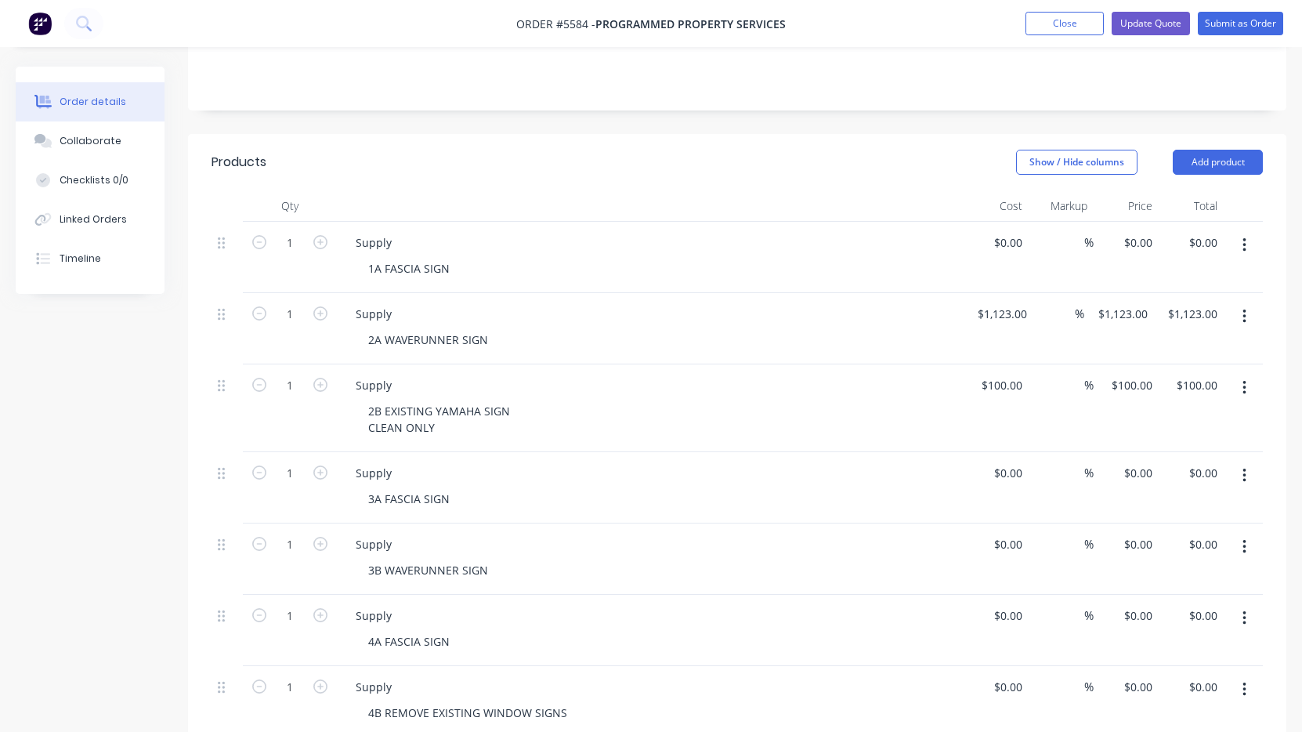
click at [834, 400] on div "2B EXISTING YAMAHA SIGN CLEAN ONLY" at bounding box center [657, 419] width 602 height 39
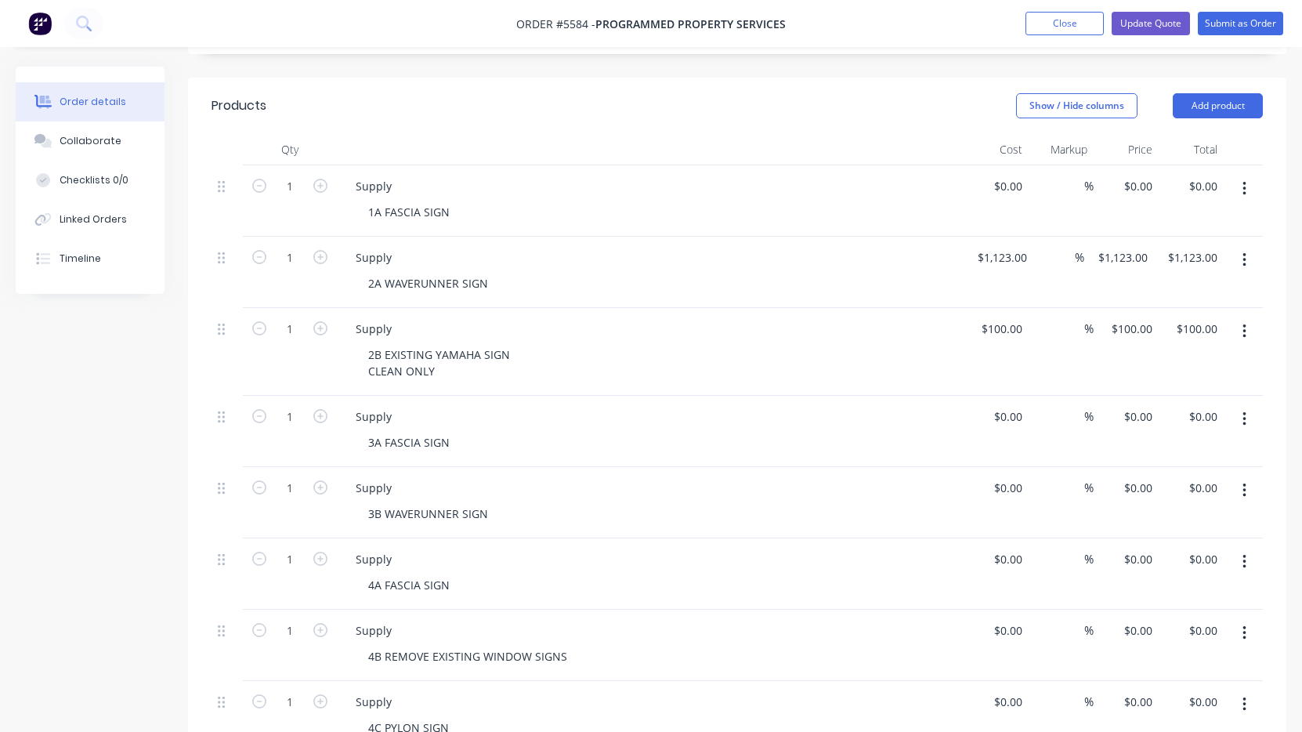
scroll to position [446, 0]
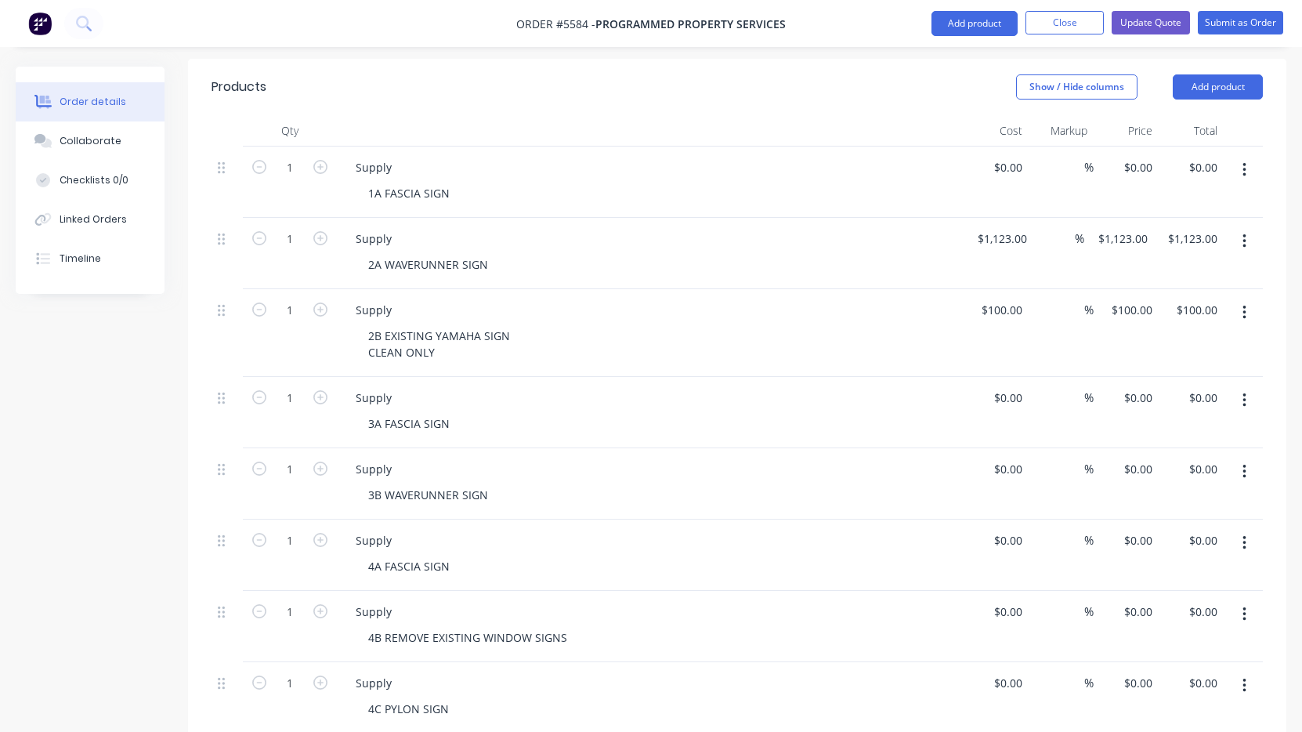
click at [248, 6] on nav "Order #5584 - Programmed Property Services Add product Close Update Quote Submi…" at bounding box center [651, 23] width 1302 height 47
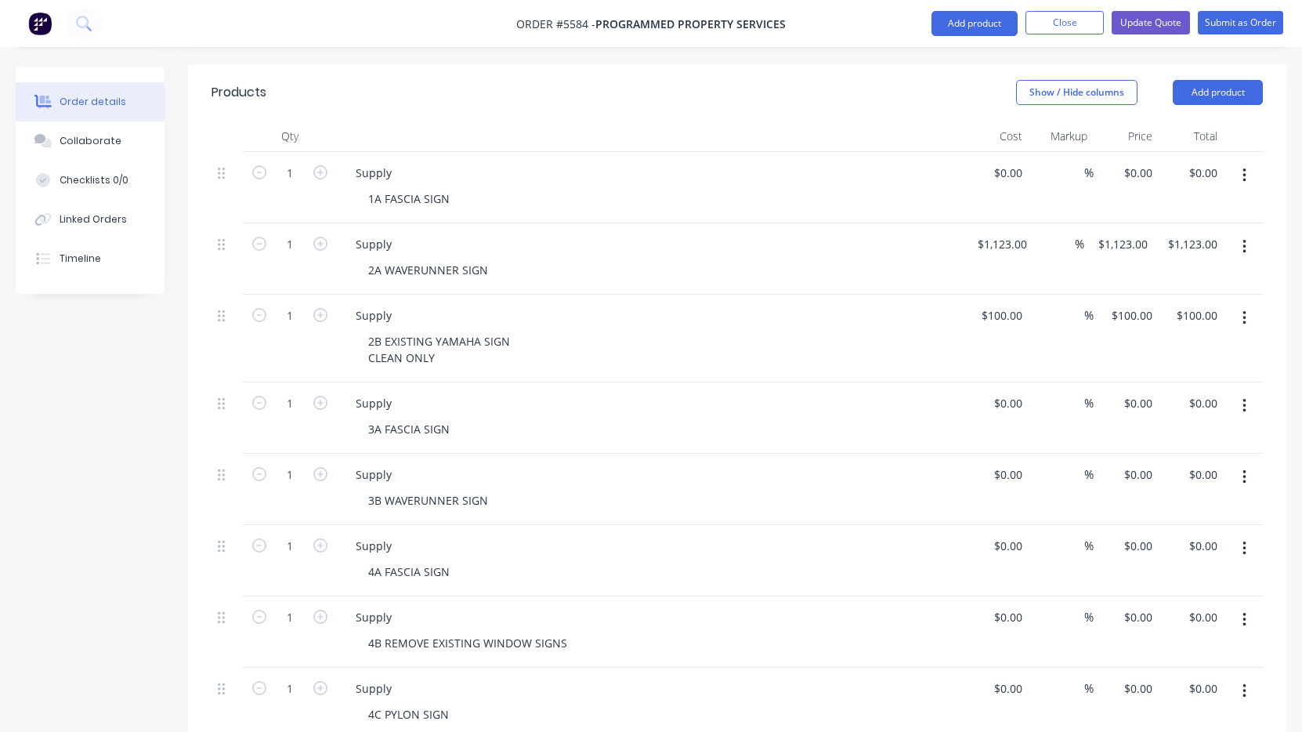
click at [622, 418] on div "3A FASCIA SIGN" at bounding box center [657, 429] width 602 height 23
click at [1164, 18] on button "Update Quote" at bounding box center [1151, 23] width 78 height 24
type input "$1,123.00"
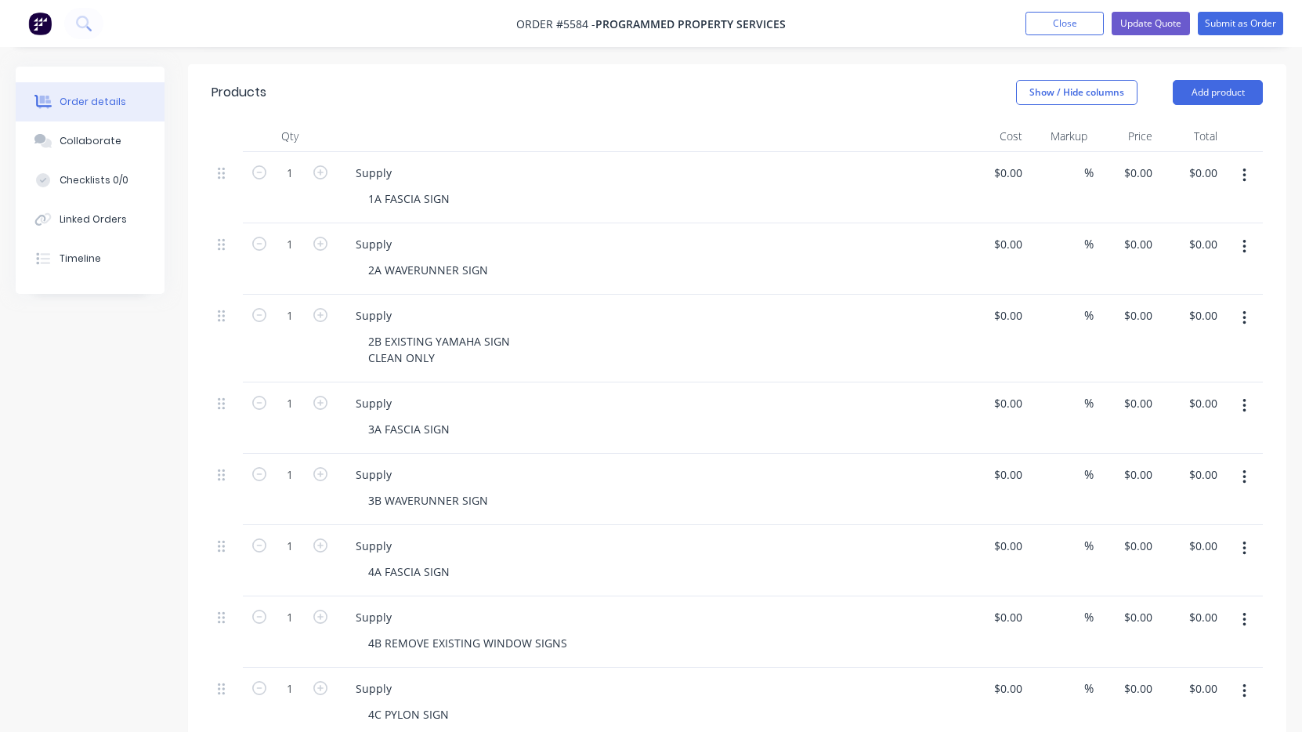
type input "$100.00"
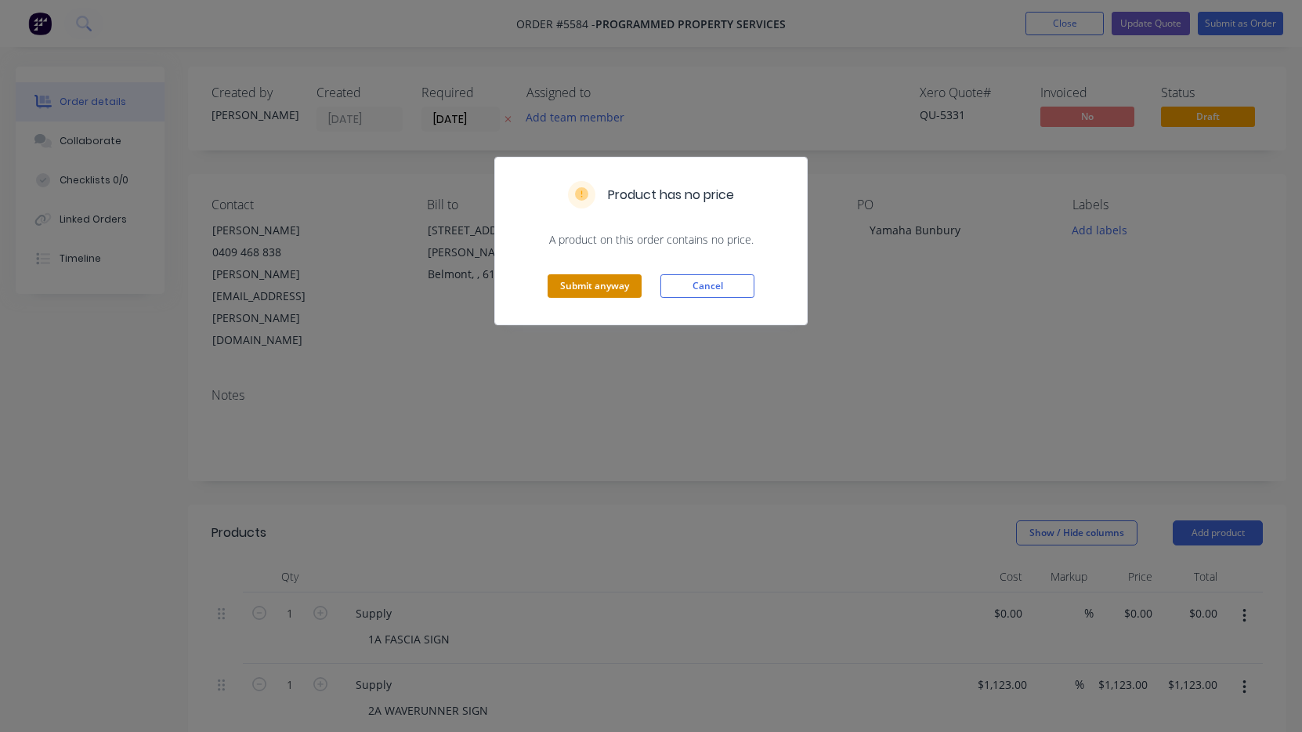
click at [573, 284] on button "Submit anyway" at bounding box center [595, 286] width 94 height 24
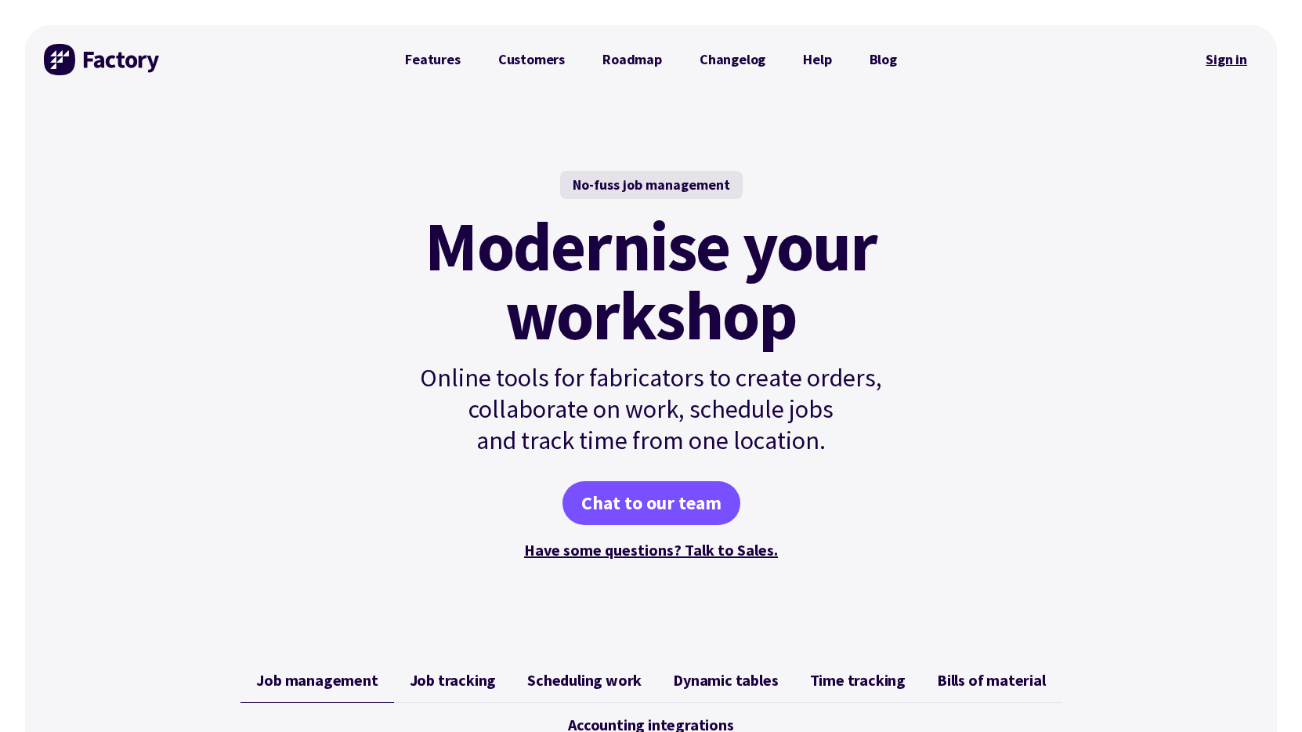
click at [1228, 67] on link "Sign in" at bounding box center [1226, 60] width 63 height 36
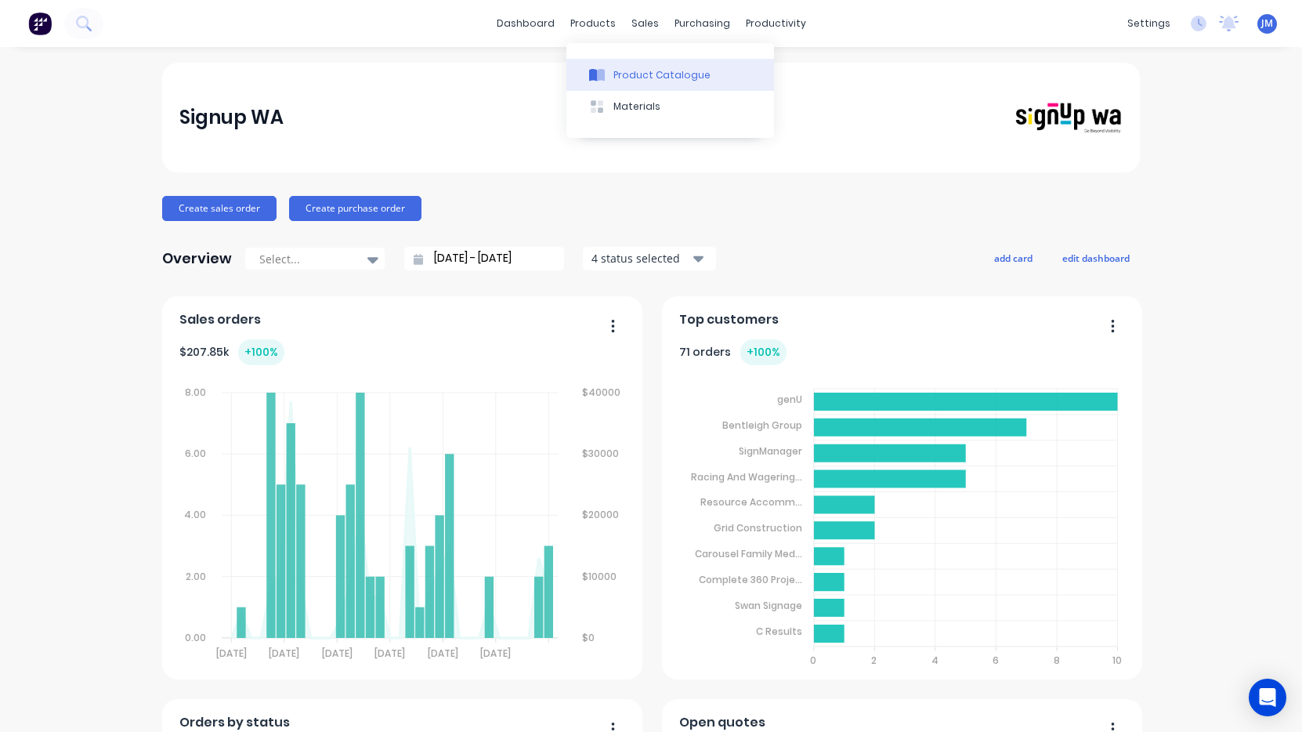
click at [635, 77] on div "Product Catalogue" at bounding box center [661, 75] width 97 height 14
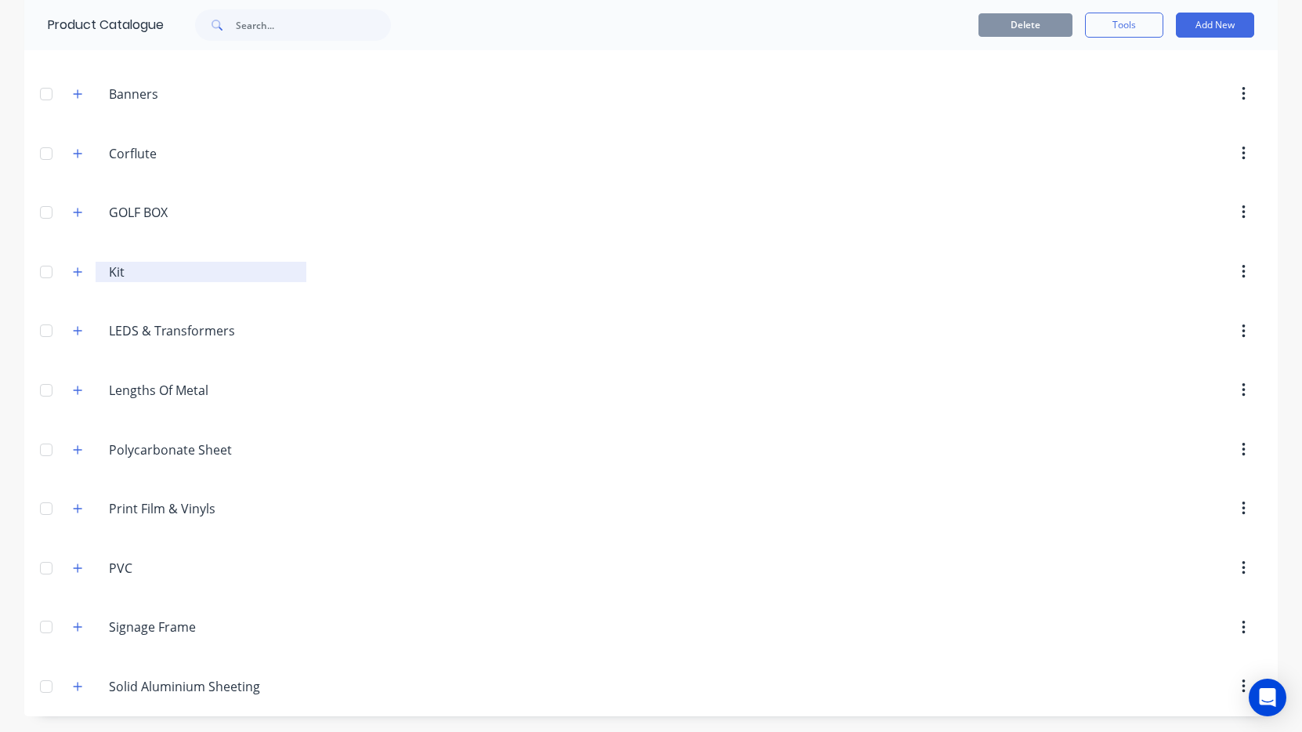
scroll to position [218, 0]
click at [77, 566] on icon "button" at bounding box center [77, 568] width 9 height 11
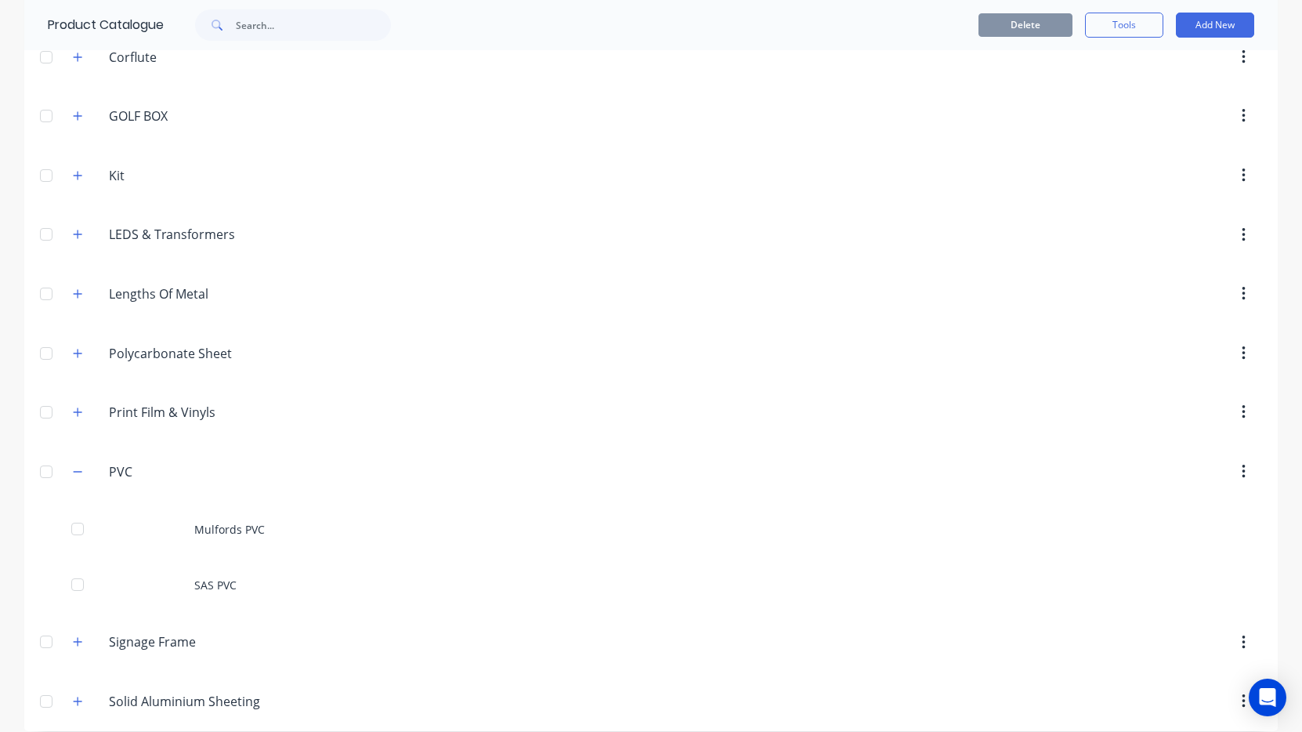
scroll to position [317, 0]
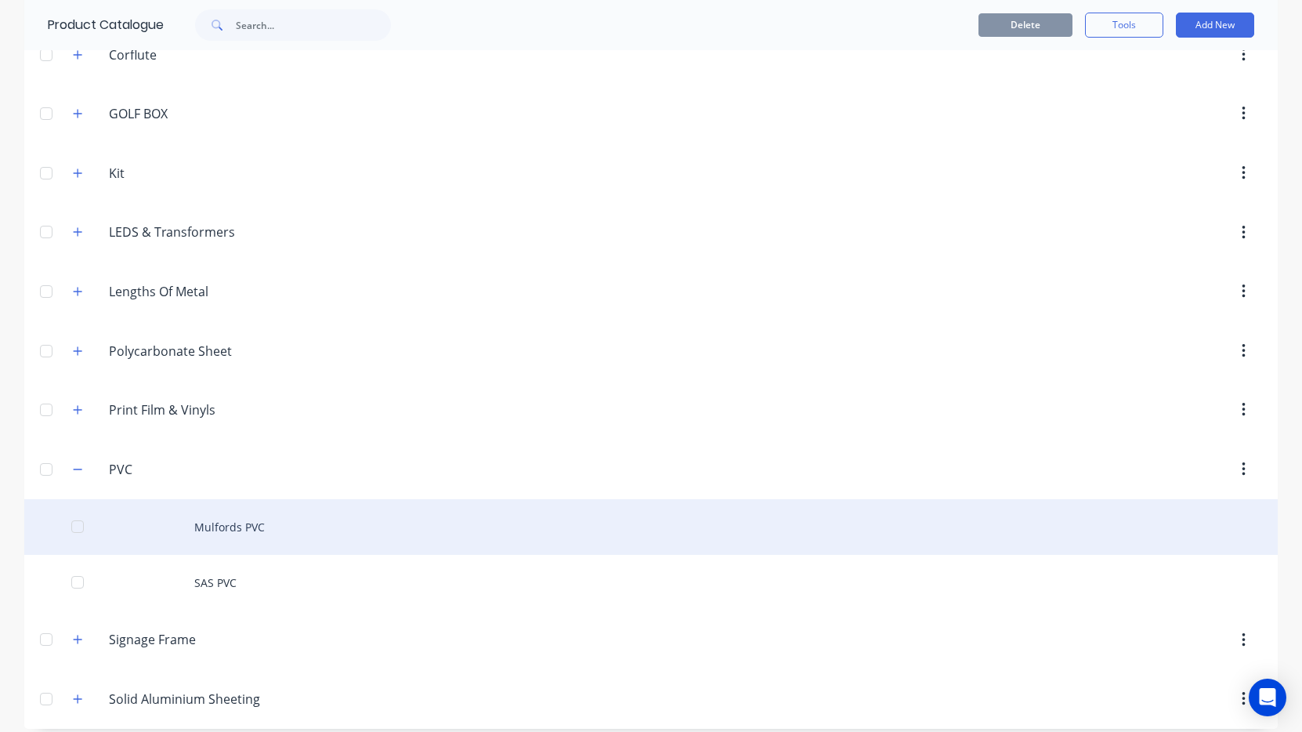
click at [230, 528] on div "Mulfords PVC" at bounding box center [650, 527] width 1253 height 56
